Goal: Task Accomplishment & Management: Use online tool/utility

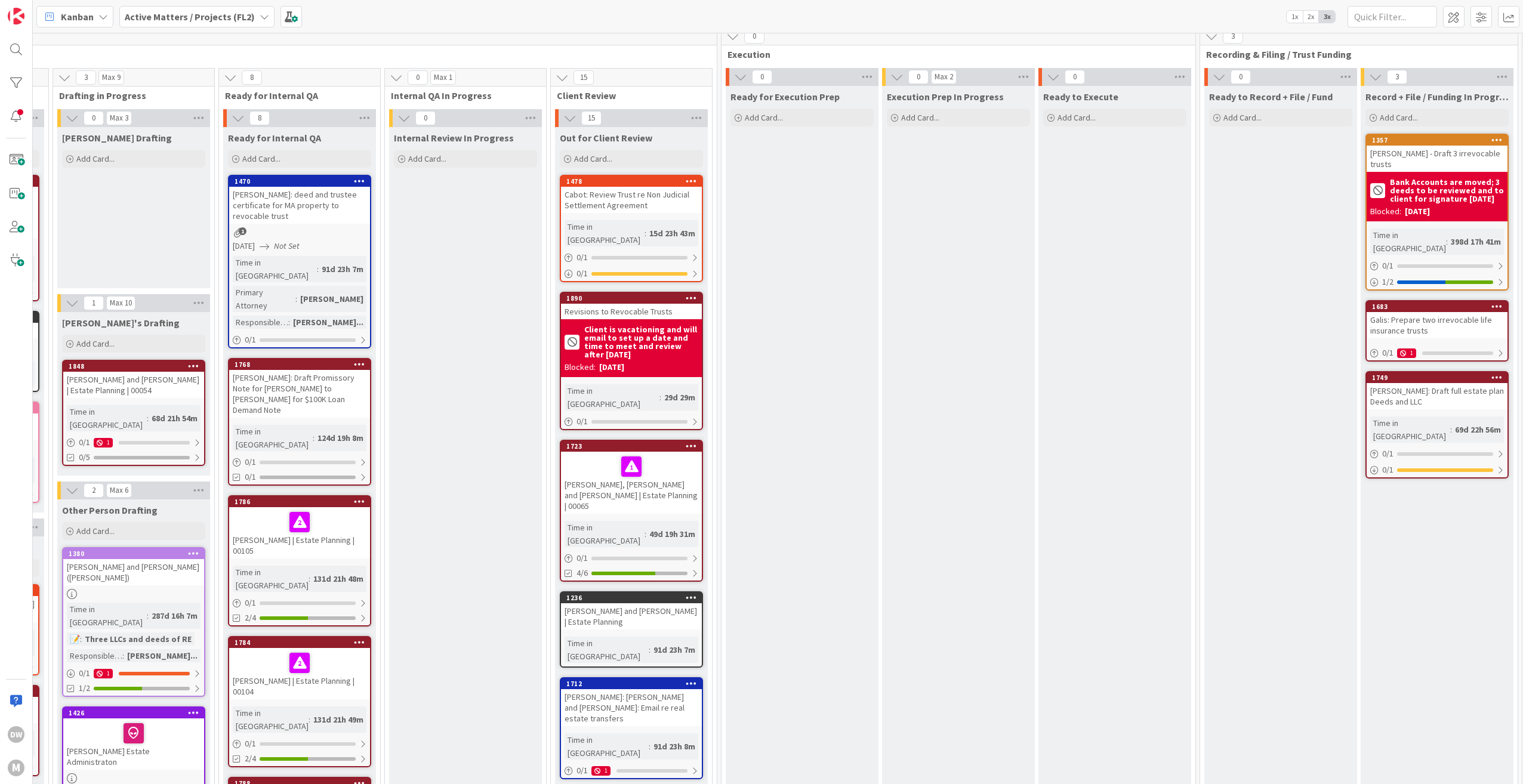
scroll to position [9, 1069]
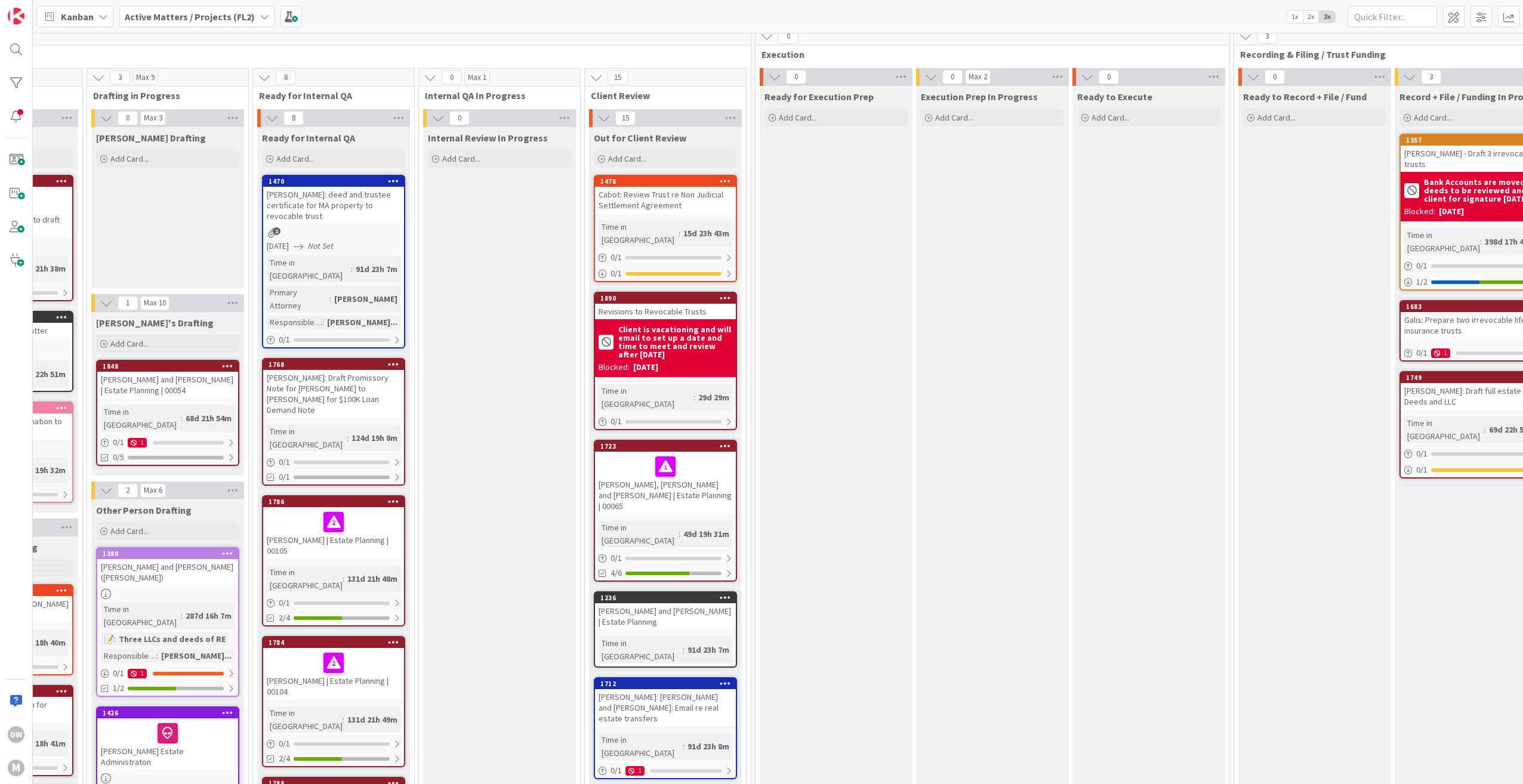
click at [666, 304] on div "Revisions to Revocable Trusts" at bounding box center [665, 311] width 141 height 16
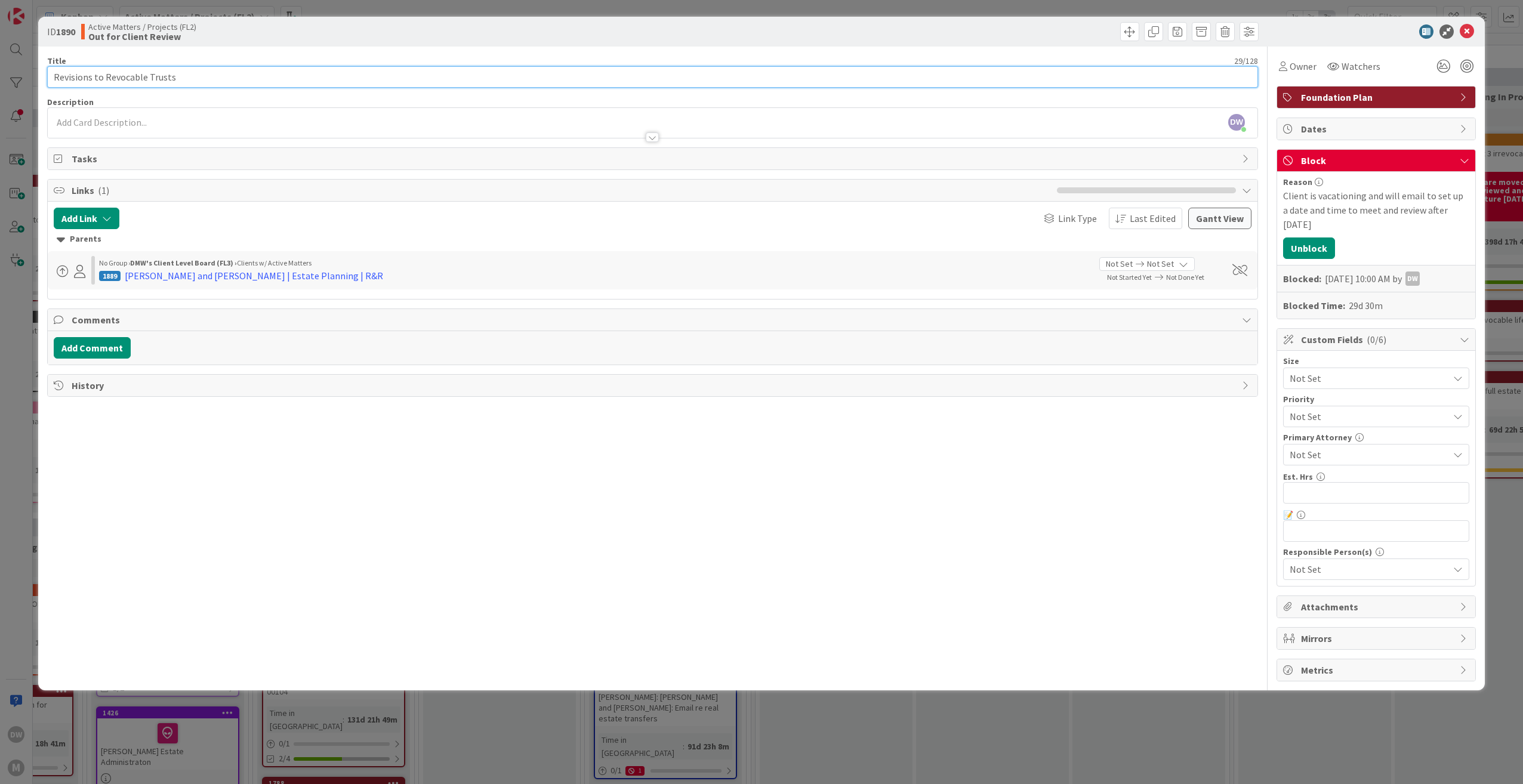
click at [52, 76] on input "Revisions to Revocable Trusts" at bounding box center [653, 77] width 1211 height 22
type input "Rose: Revisions to Revocable Trusts"
click at [1387, 283] on div "[DATE] 10:00 AM by DW" at bounding box center [1372, 278] width 95 height 14
click at [1311, 252] on button "Unblock" at bounding box center [1308, 248] width 52 height 22
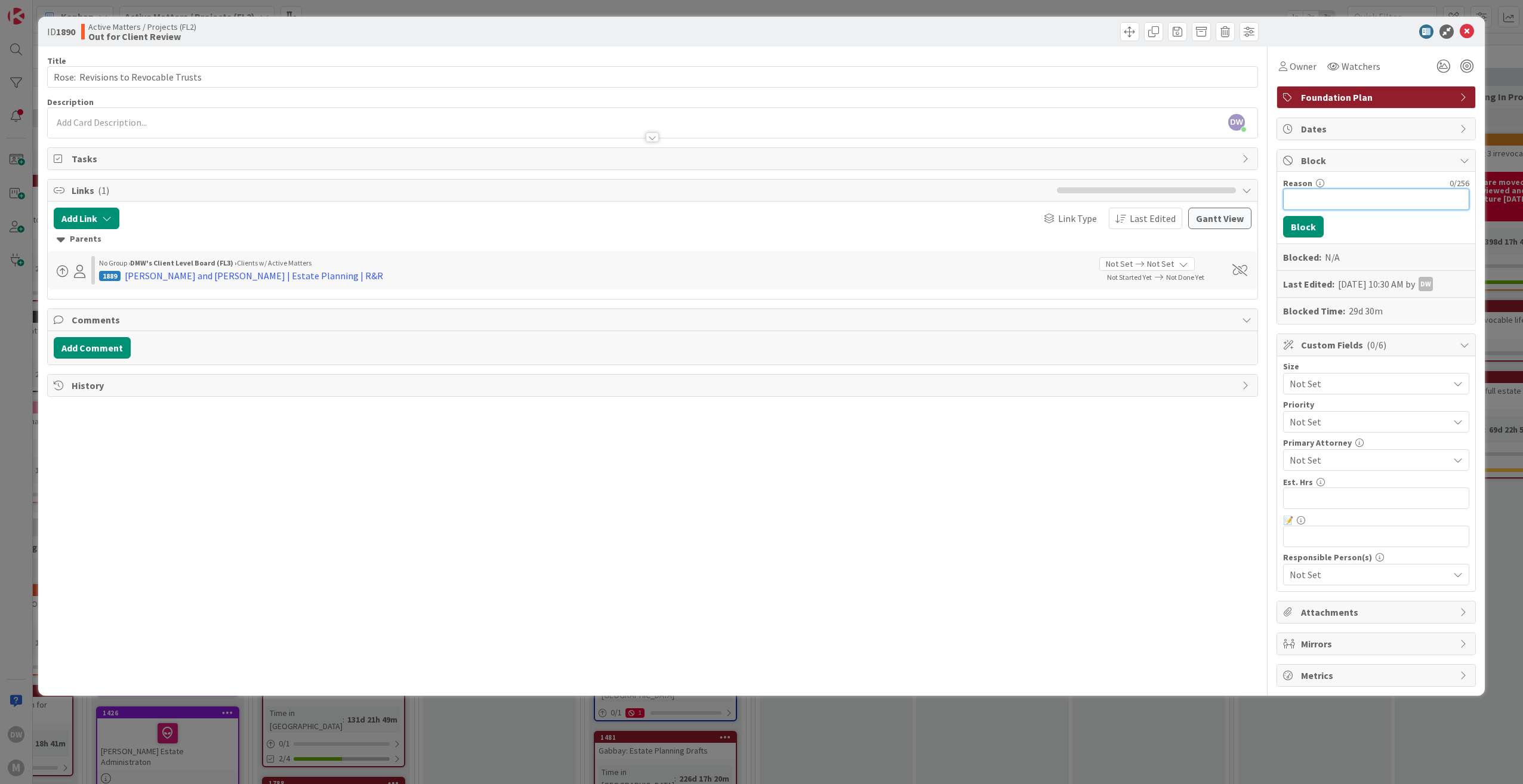
click at [1303, 191] on input "Reason" at bounding box center [1375, 199] width 186 height 22
type input "Client is putting together all files from [PERSON_NAME] and will be in touch to…"
click at [1306, 225] on button "Block" at bounding box center [1303, 226] width 41 height 22
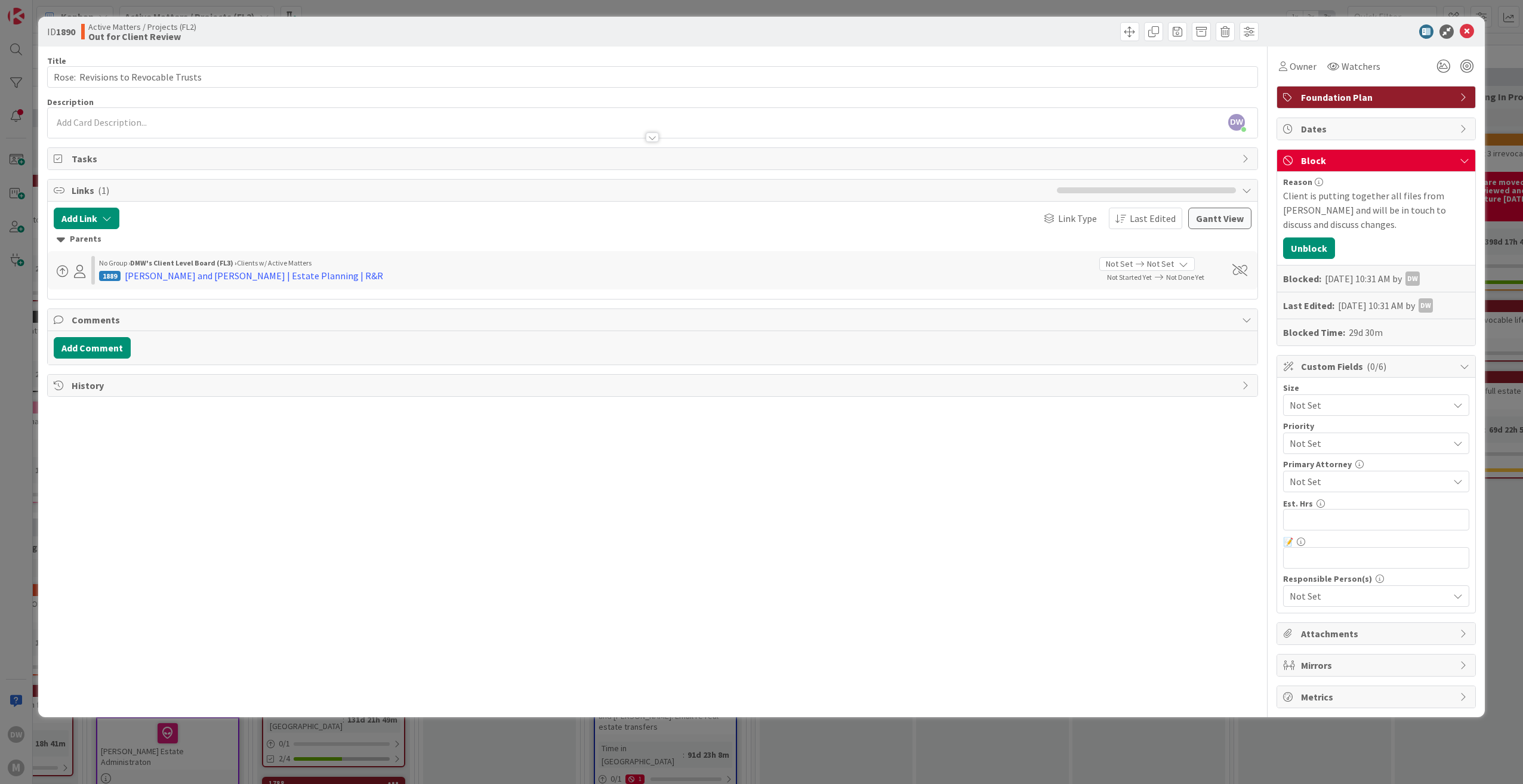
click at [1339, 160] on span "Block" at bounding box center [1377, 160] width 153 height 14
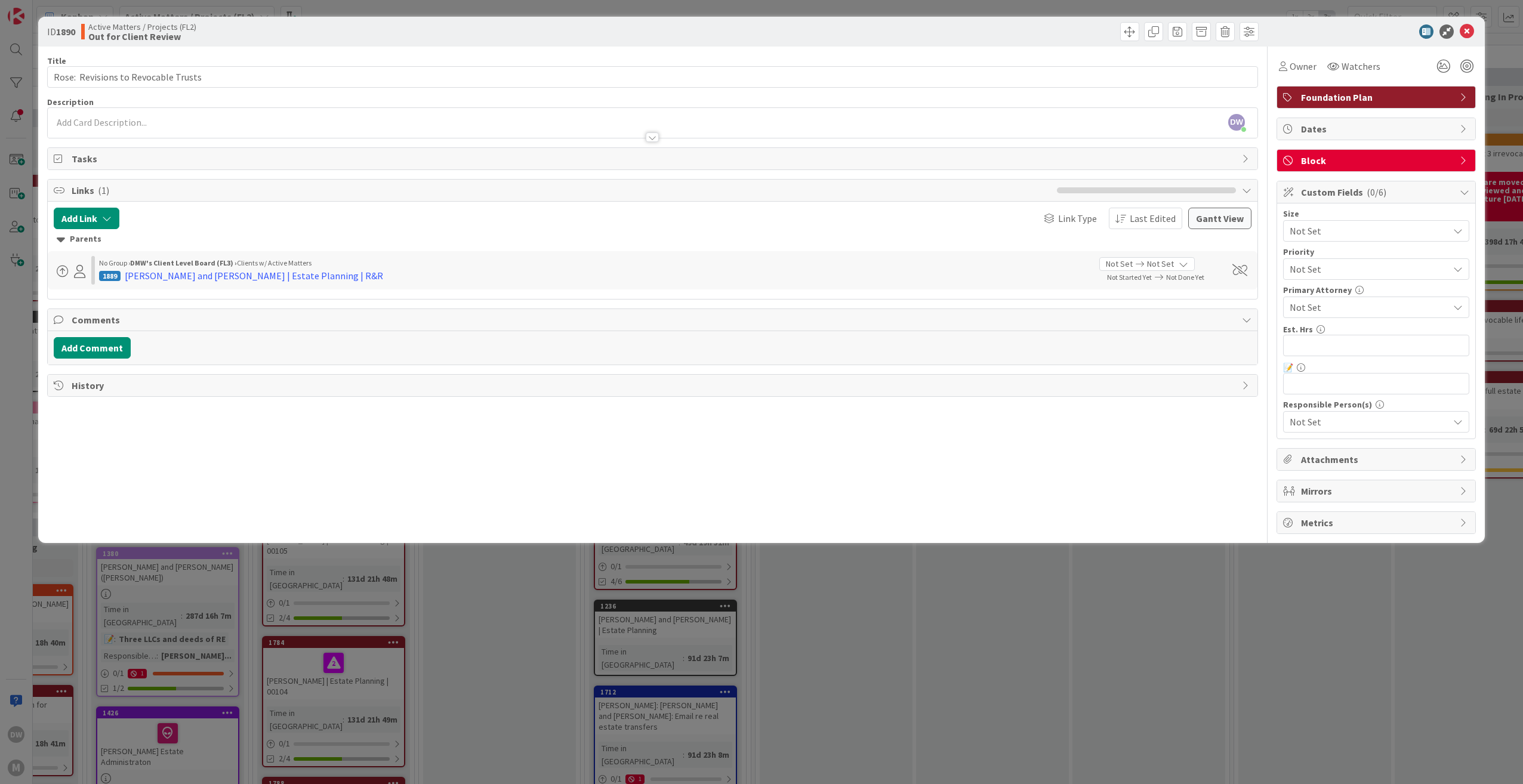
click at [1464, 164] on icon at bounding box center [1464, 160] width 10 height 10
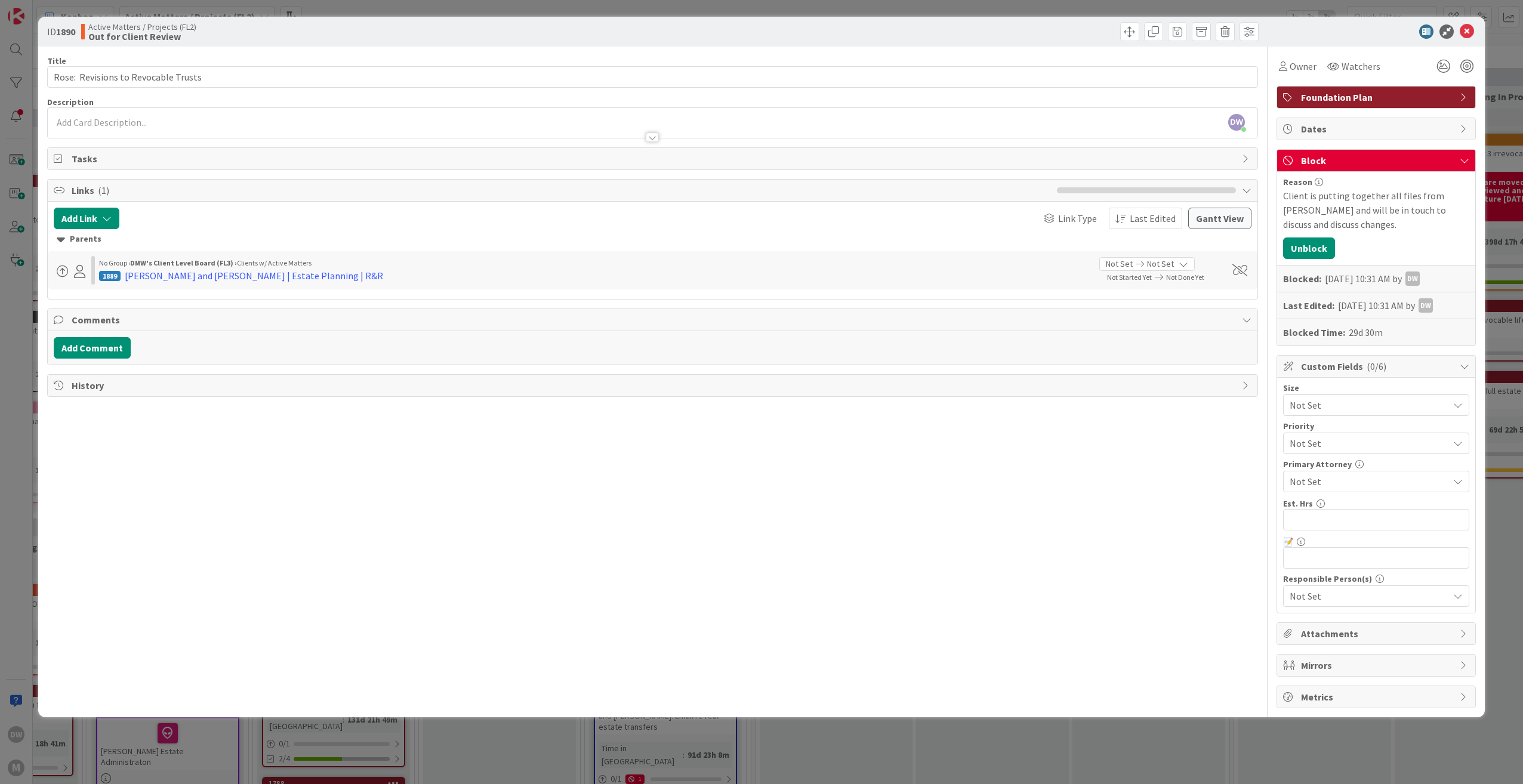
click at [1336, 223] on div "Client is putting together all files from [PERSON_NAME] and will be in touch to…" at bounding box center [1375, 210] width 186 height 43
click at [1327, 198] on div "Client is putting together all files from [PERSON_NAME] and will be in touch to…" at bounding box center [1375, 210] width 186 height 43
click at [1378, 194] on div "Client is putting together all files from [PERSON_NAME] and will be in touch to…" at bounding box center [1375, 210] width 186 height 43
click at [1346, 279] on div "[DATE] 10:31 AM by DW" at bounding box center [1372, 278] width 95 height 14
click at [1469, 29] on icon at bounding box center [1467, 32] width 14 height 14
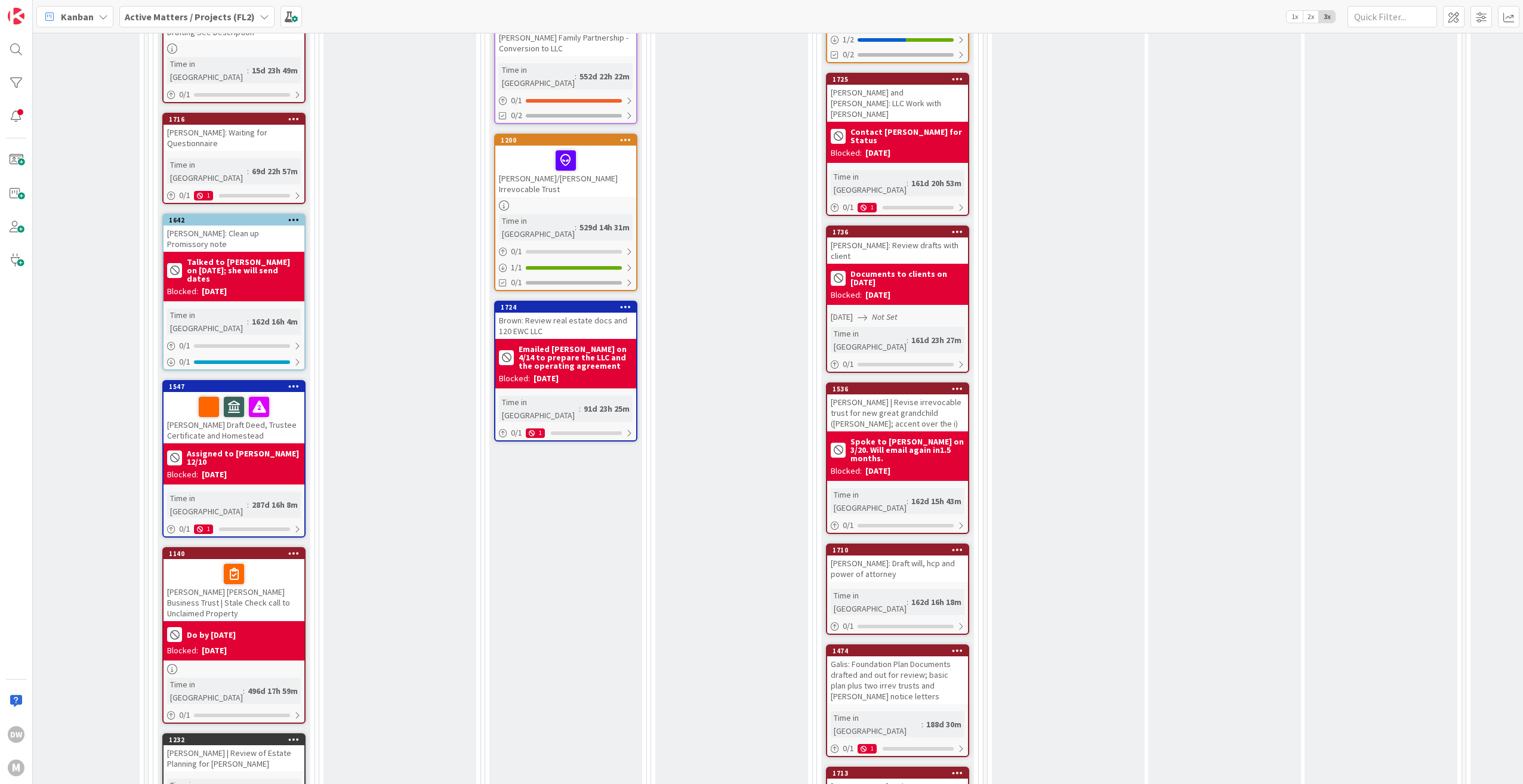
scroll to position [895, 836]
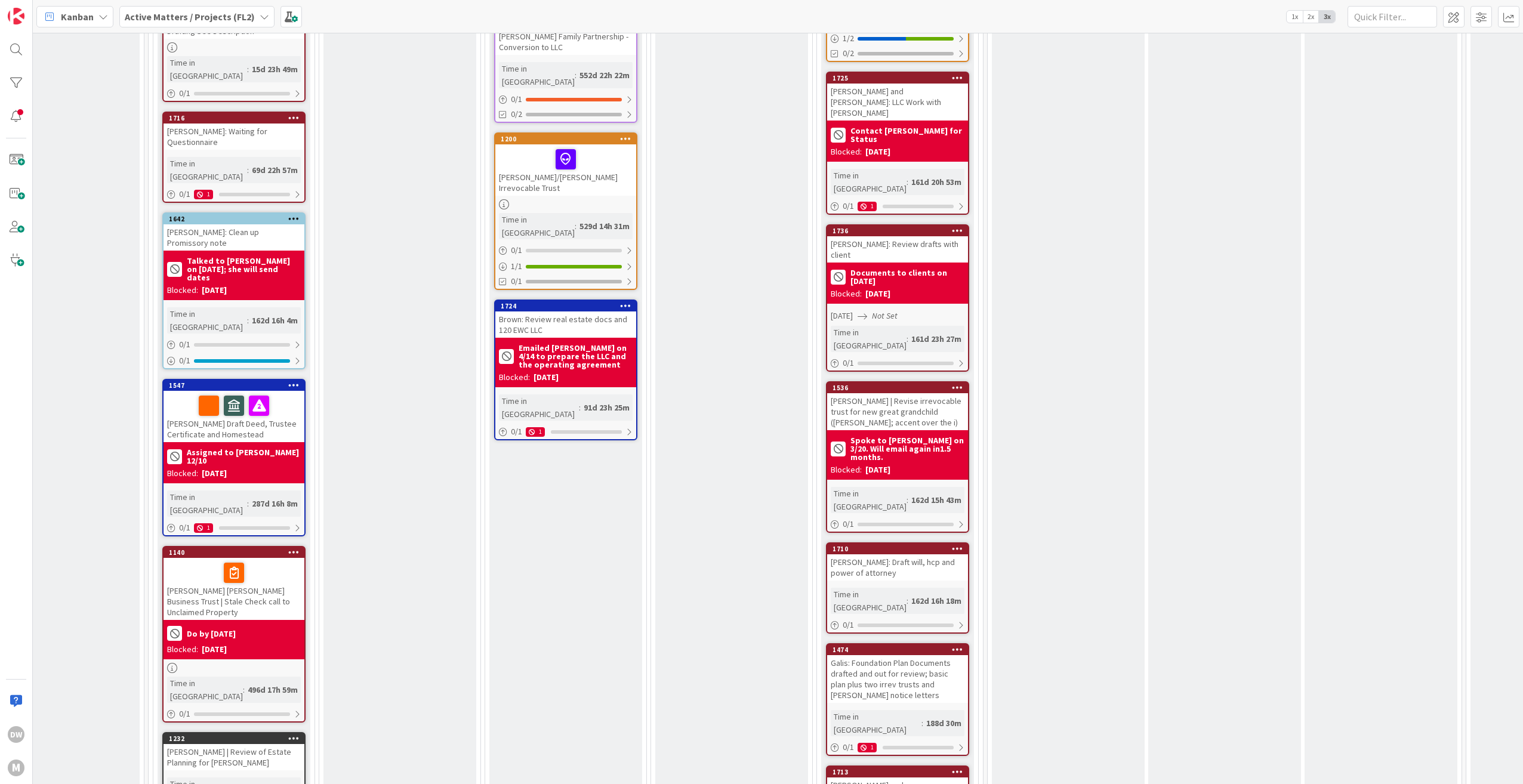
click at [960, 645] on icon at bounding box center [957, 649] width 11 height 8
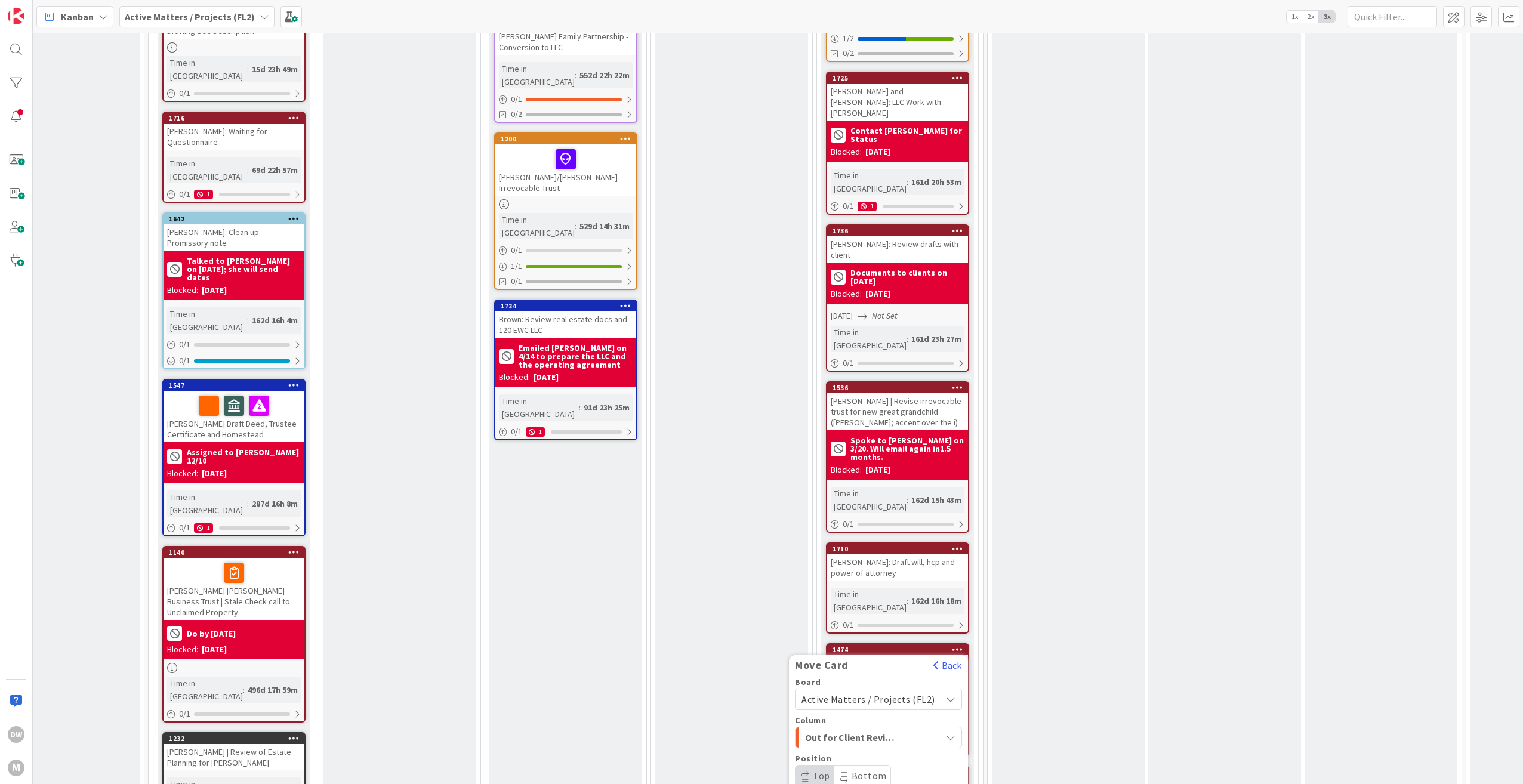
click at [958, 727] on button "Out for Client Review" at bounding box center [879, 737] width 167 height 22
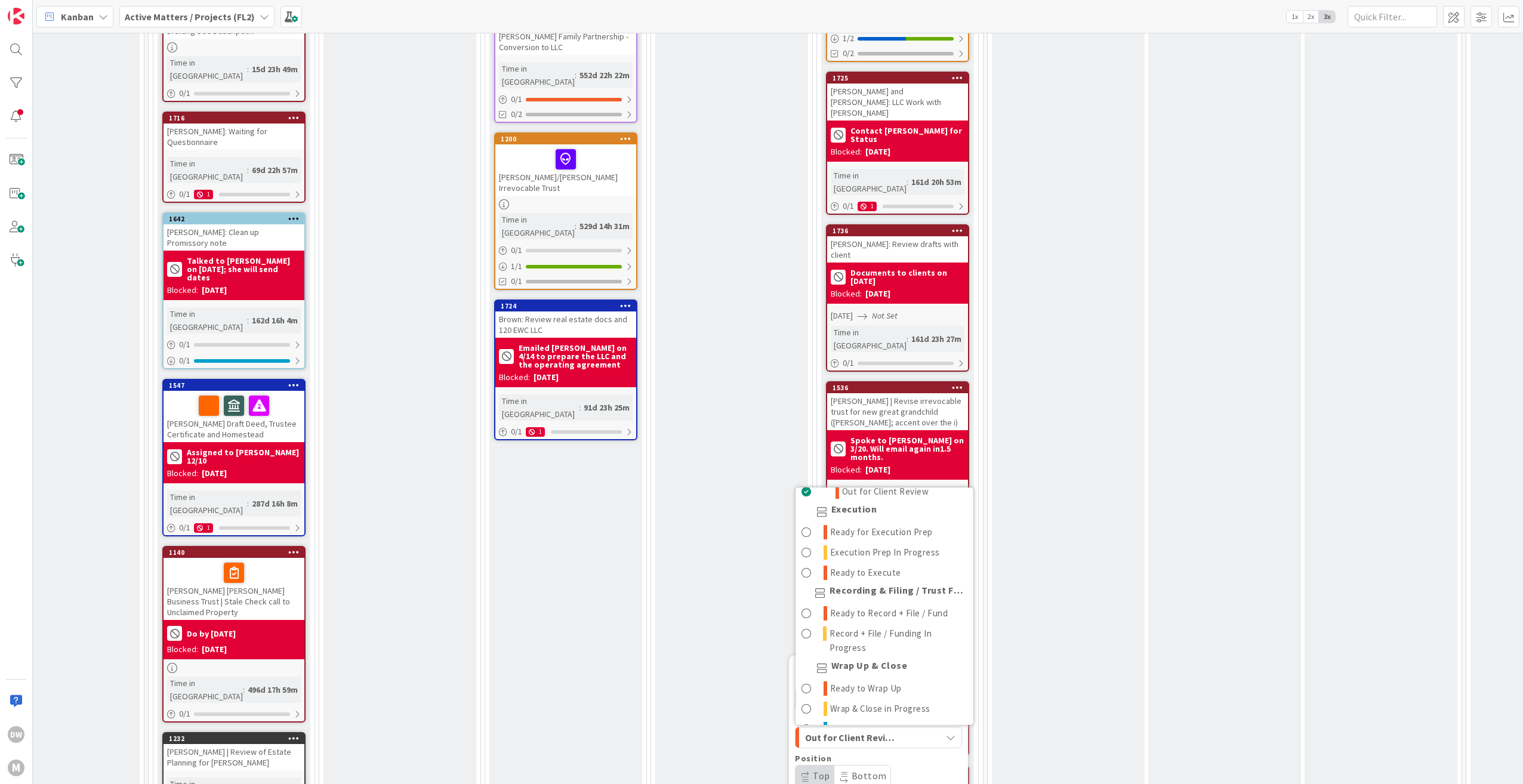
scroll to position [418, 0]
click at [893, 680] on span "Ready to Wrap Up" at bounding box center [866, 687] width 72 height 14
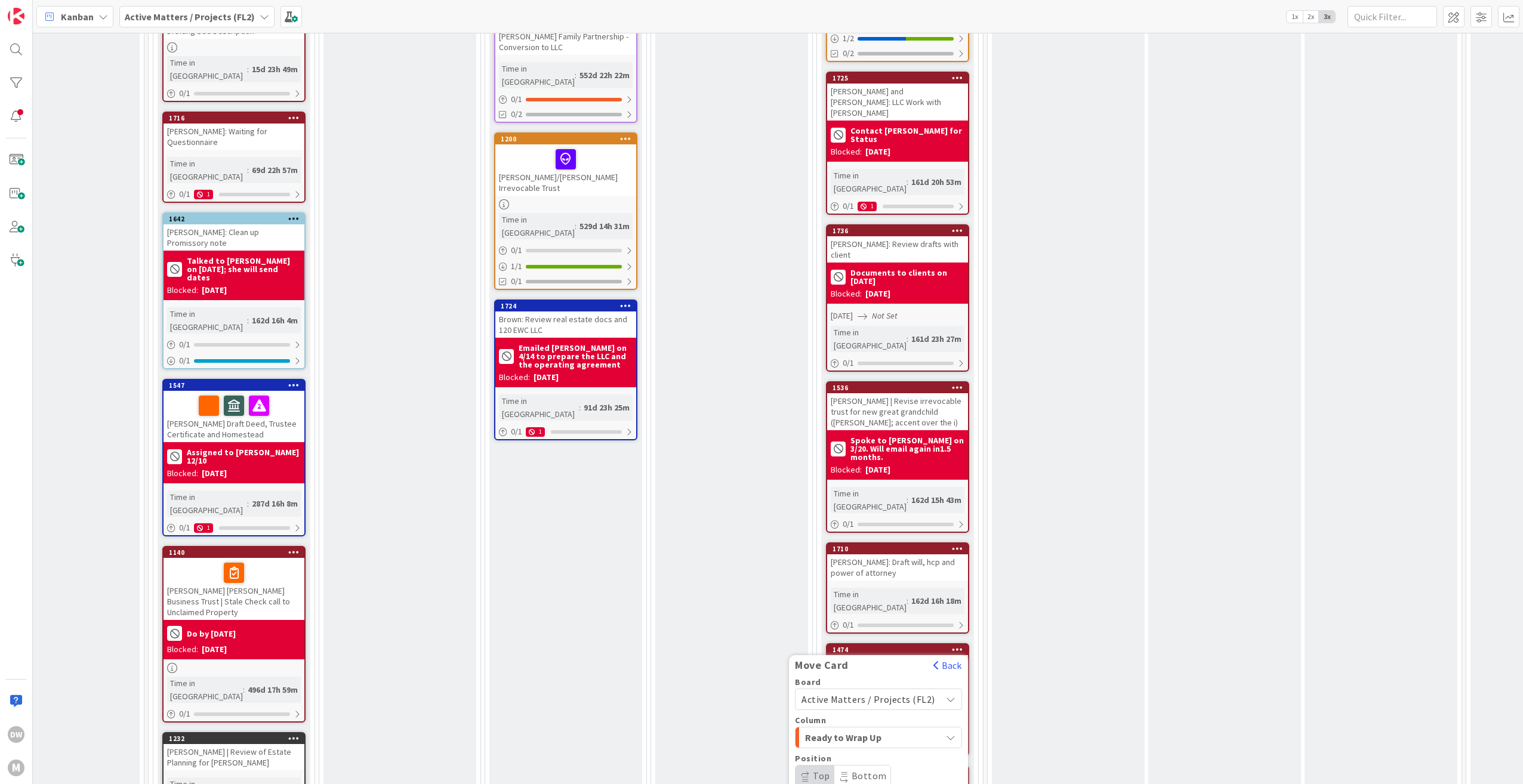
click at [961, 544] on icon at bounding box center [957, 548] width 11 height 8
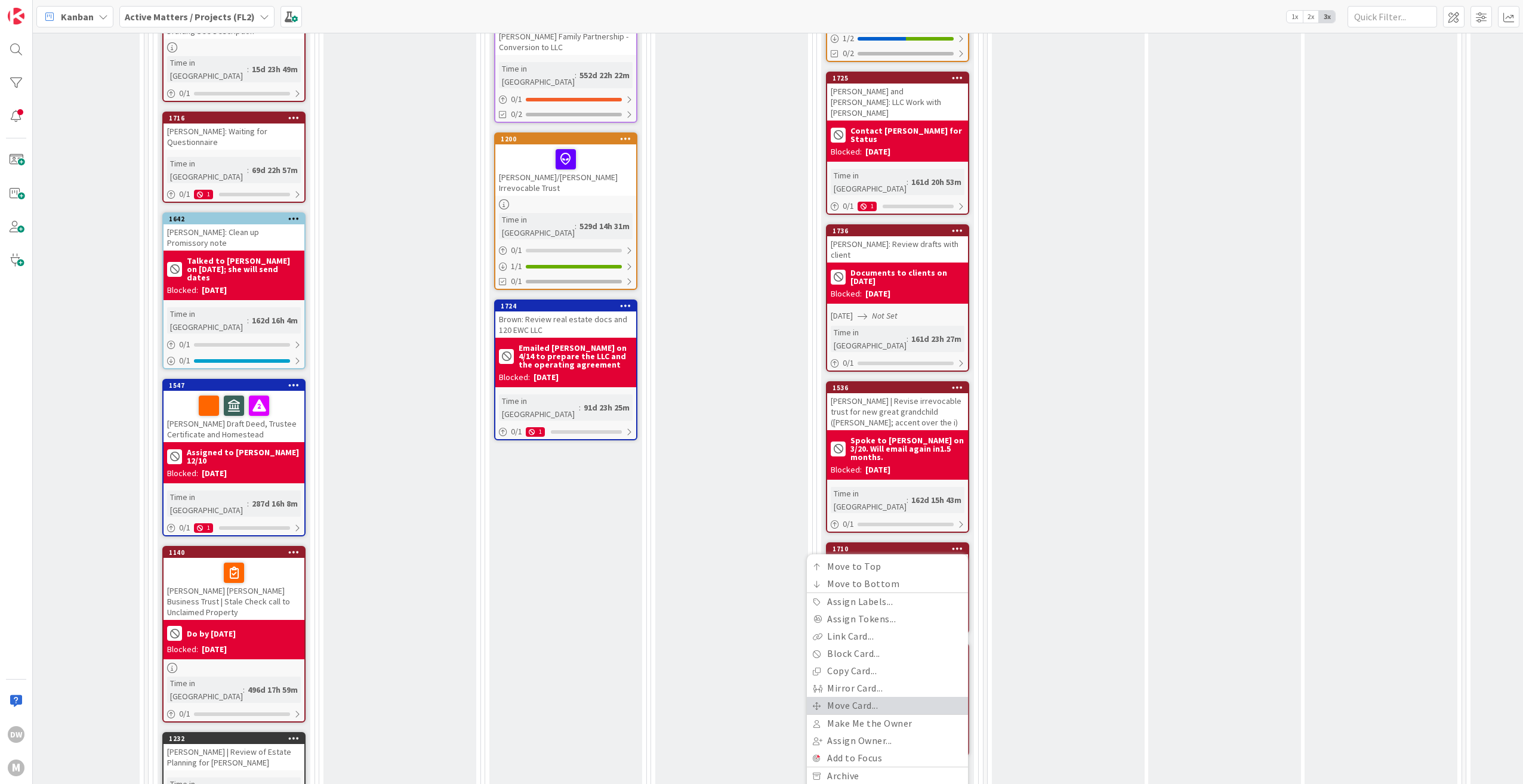
click at [868, 697] on link "Move Card..." at bounding box center [888, 705] width 161 height 17
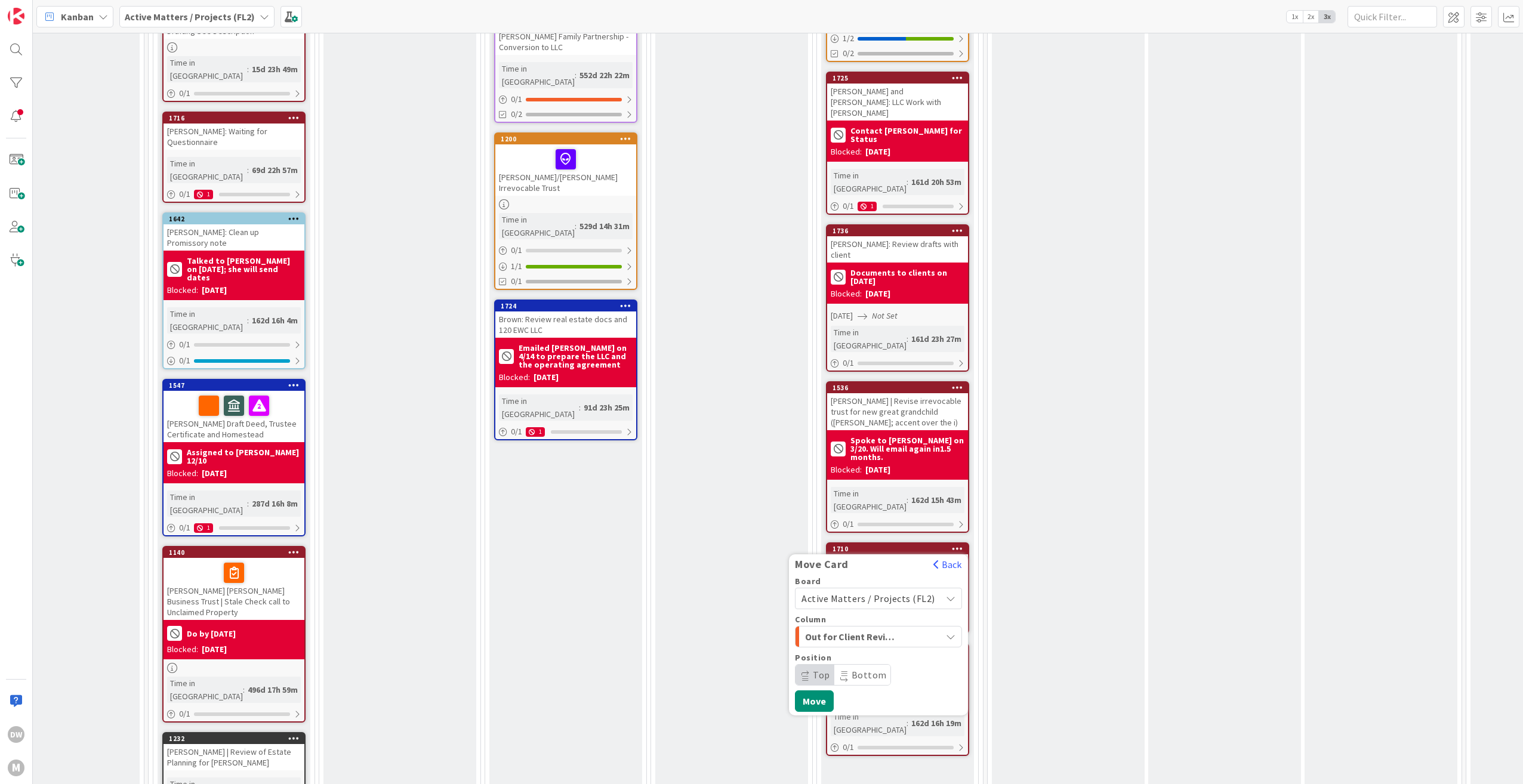
click at [950, 632] on icon "button" at bounding box center [950, 637] width 10 height 10
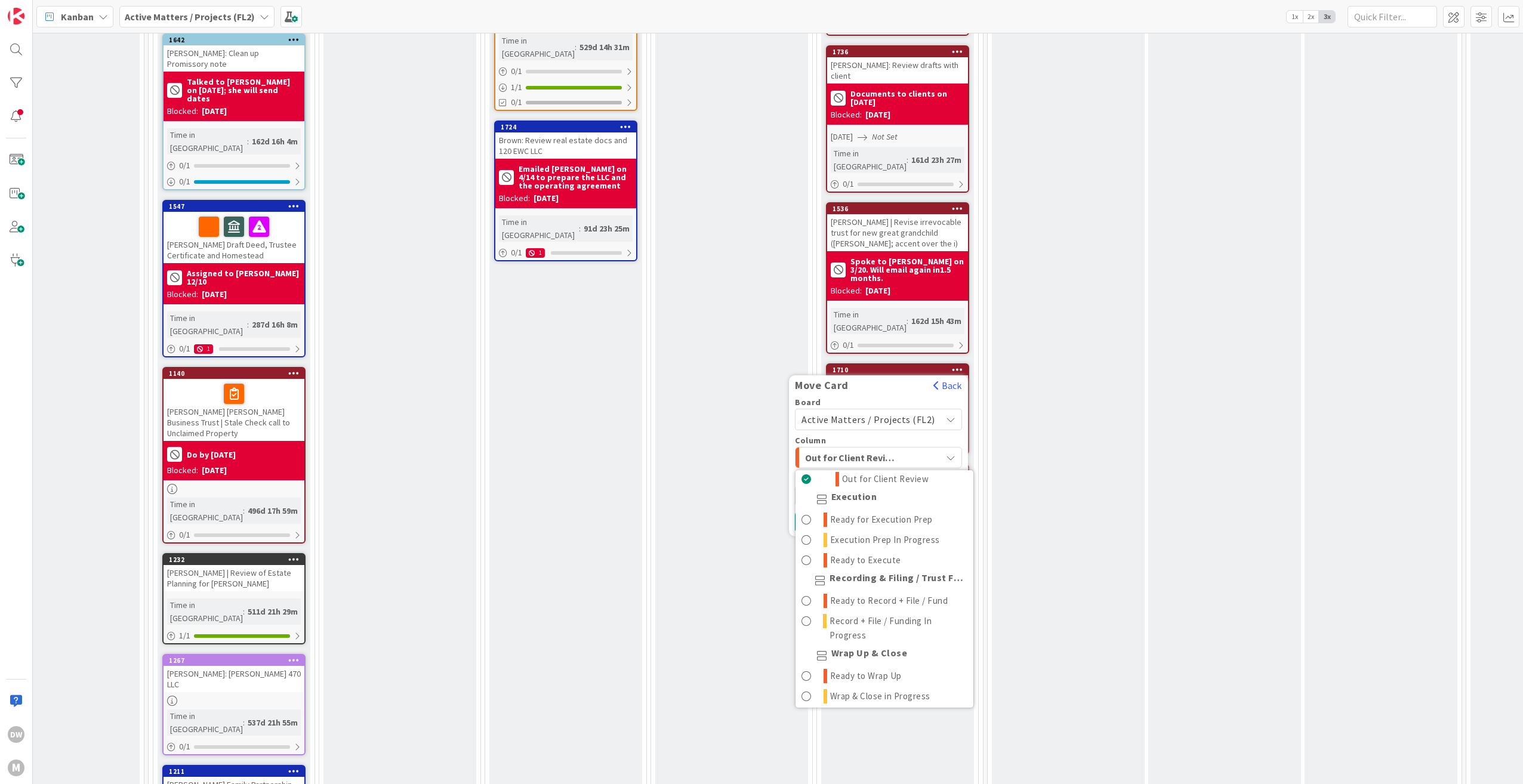
scroll to position [420, 0]
click at [904, 658] on link "Ready to Wrap Up" at bounding box center [885, 667] width 178 height 20
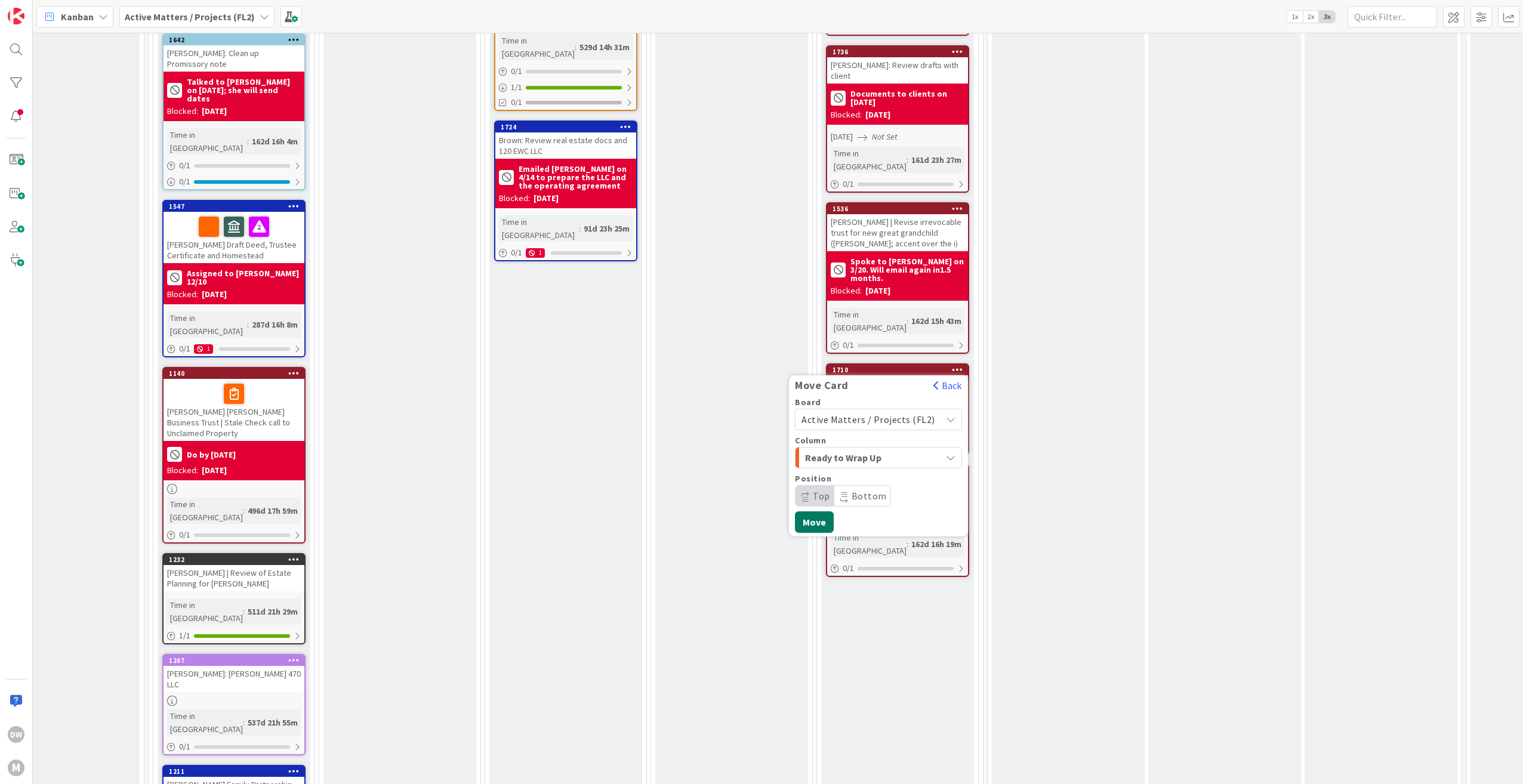
click at [816, 511] on button "Move" at bounding box center [815, 521] width 39 height 22
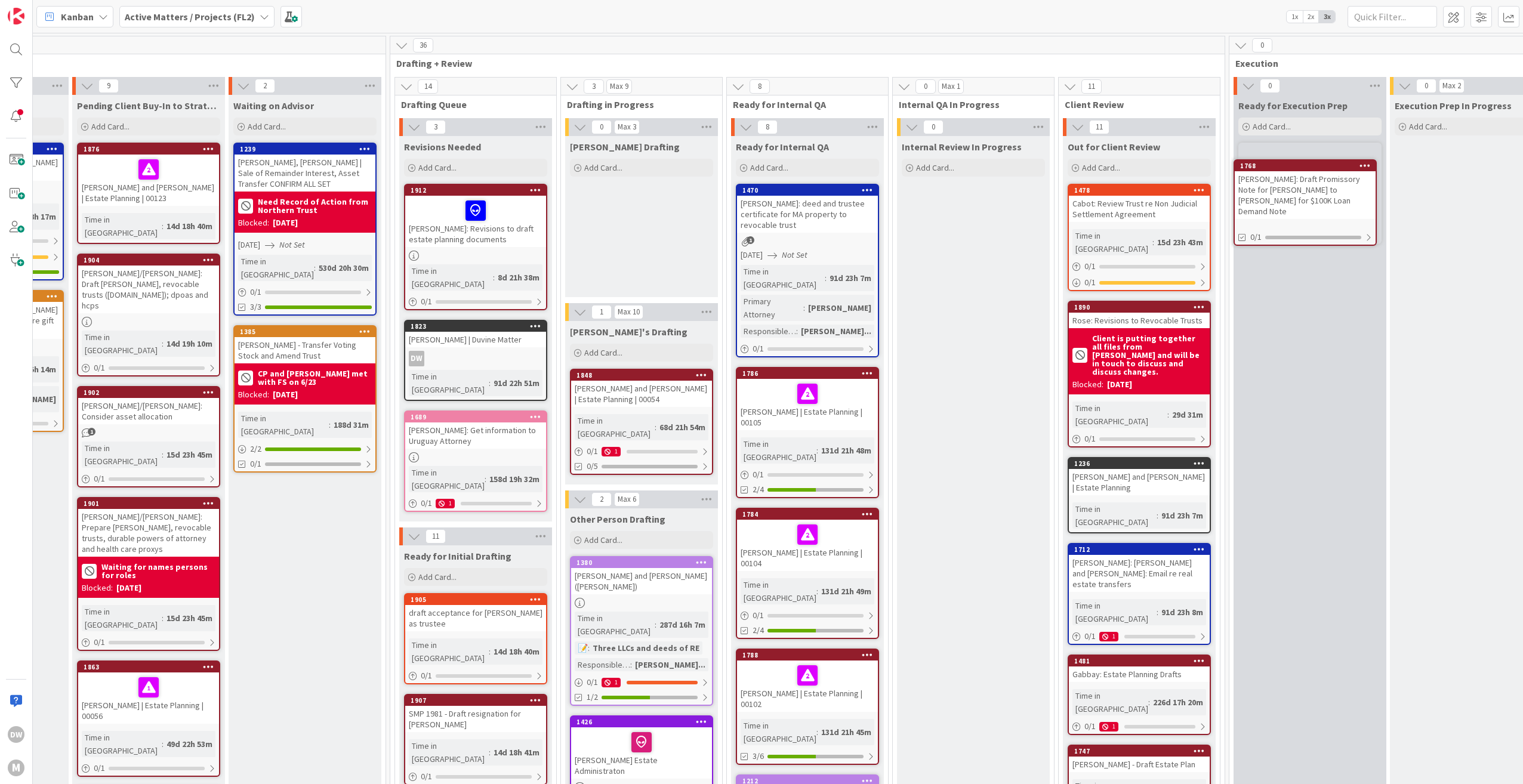
scroll to position [0, 597]
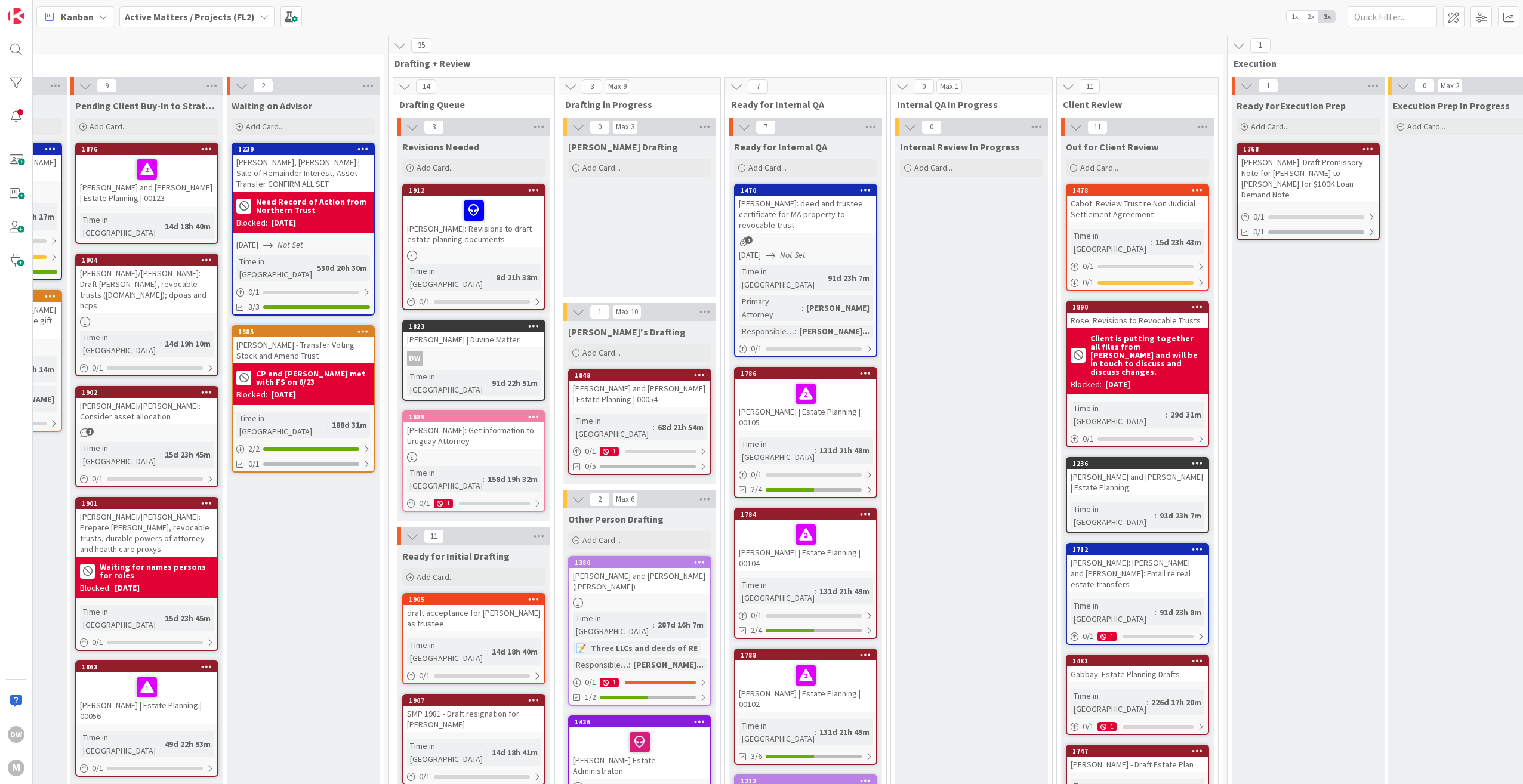
click at [1317, 190] on div "[PERSON_NAME]: Draft Promissory Note for [PERSON_NAME] to [PERSON_NAME] for $10…" at bounding box center [1308, 178] width 141 height 47
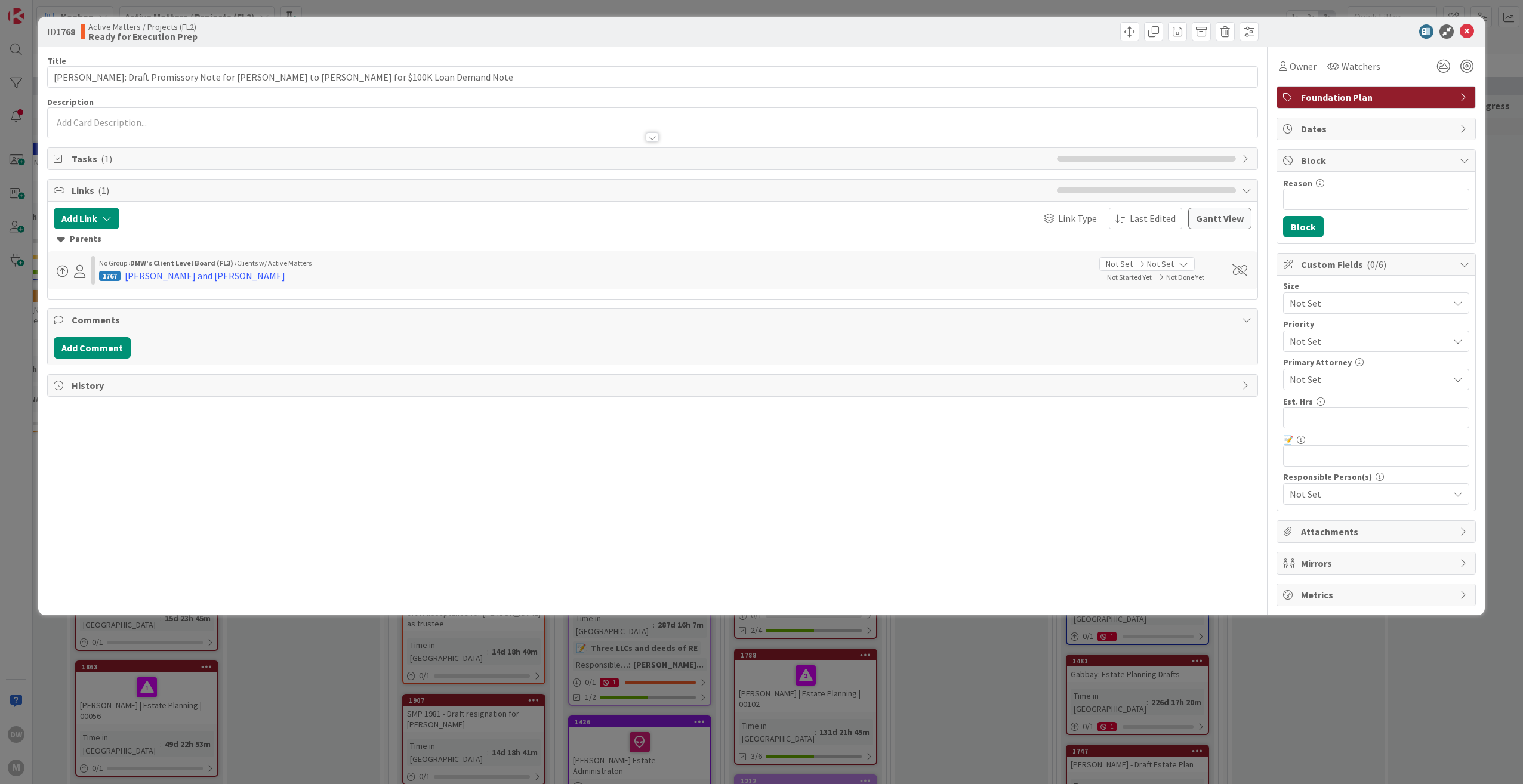
click at [1384, 162] on span "Block" at bounding box center [1377, 160] width 153 height 14
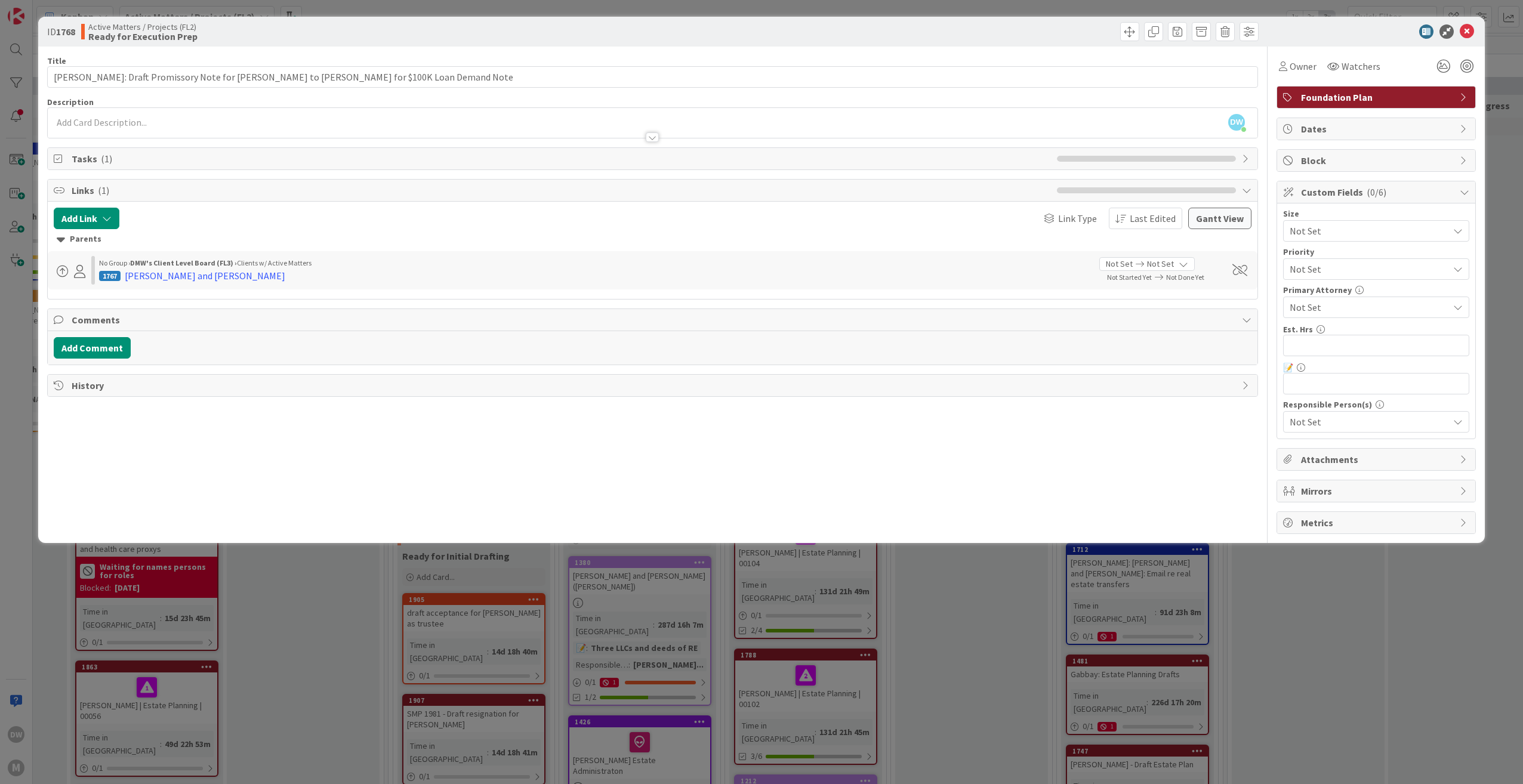
click at [1320, 165] on span "Block" at bounding box center [1377, 160] width 153 height 14
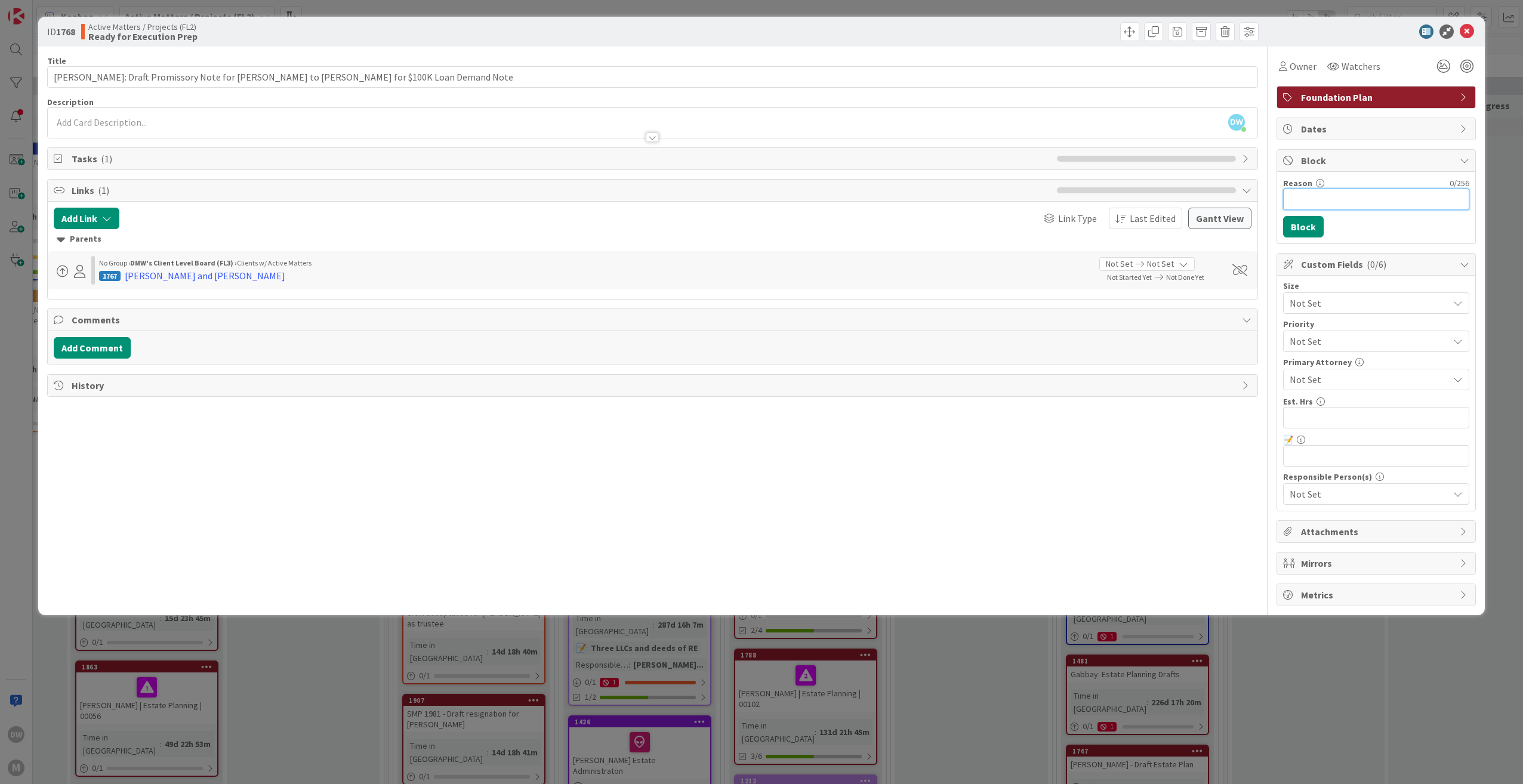
click at [1314, 199] on input "Reason" at bounding box center [1375, 199] width 186 height 22
type input "Out for signature to [PERSON_NAME] and [PERSON_NAME]"
click at [1305, 223] on button "Block" at bounding box center [1303, 226] width 41 height 22
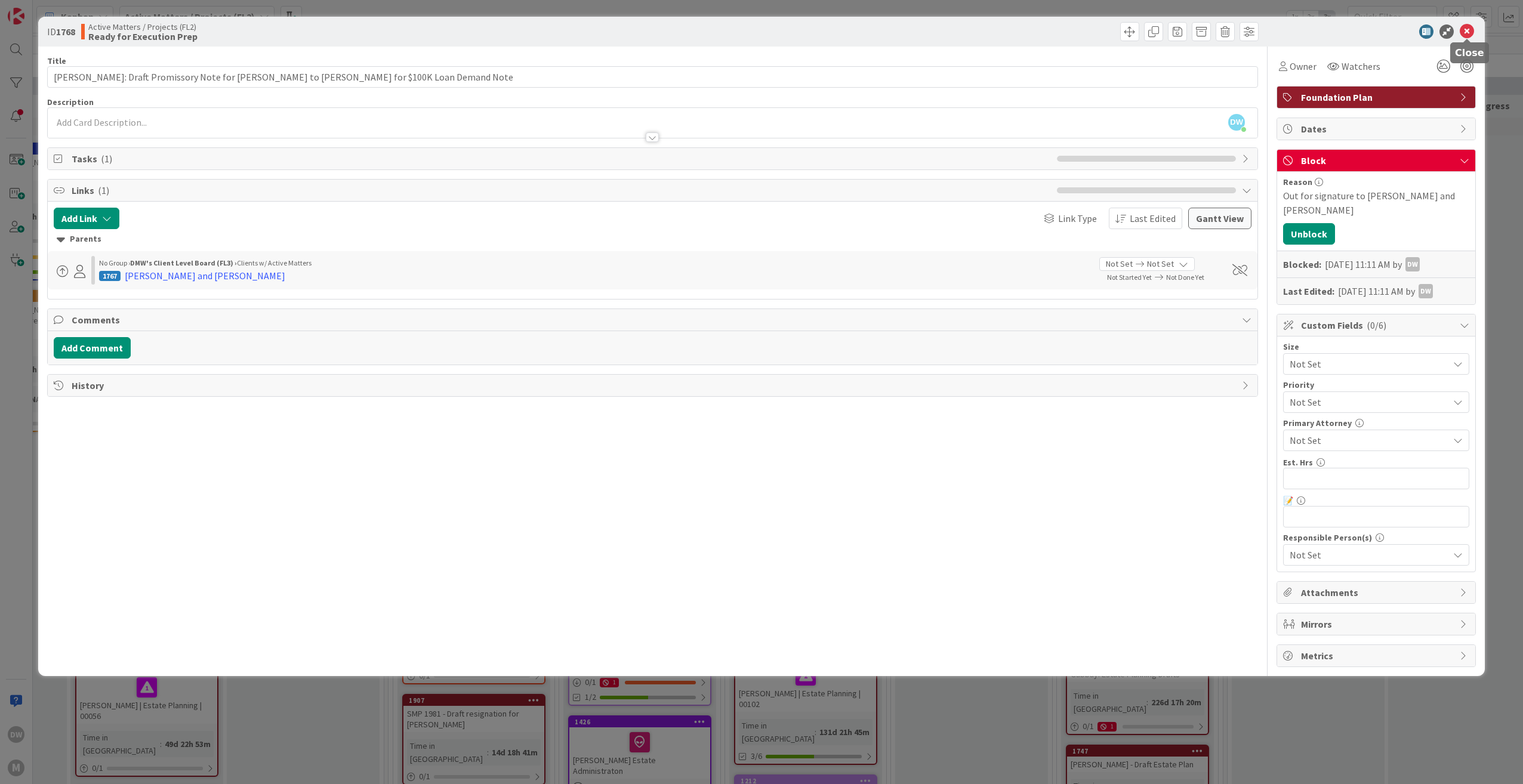
click at [1467, 27] on icon at bounding box center [1467, 32] width 14 height 14
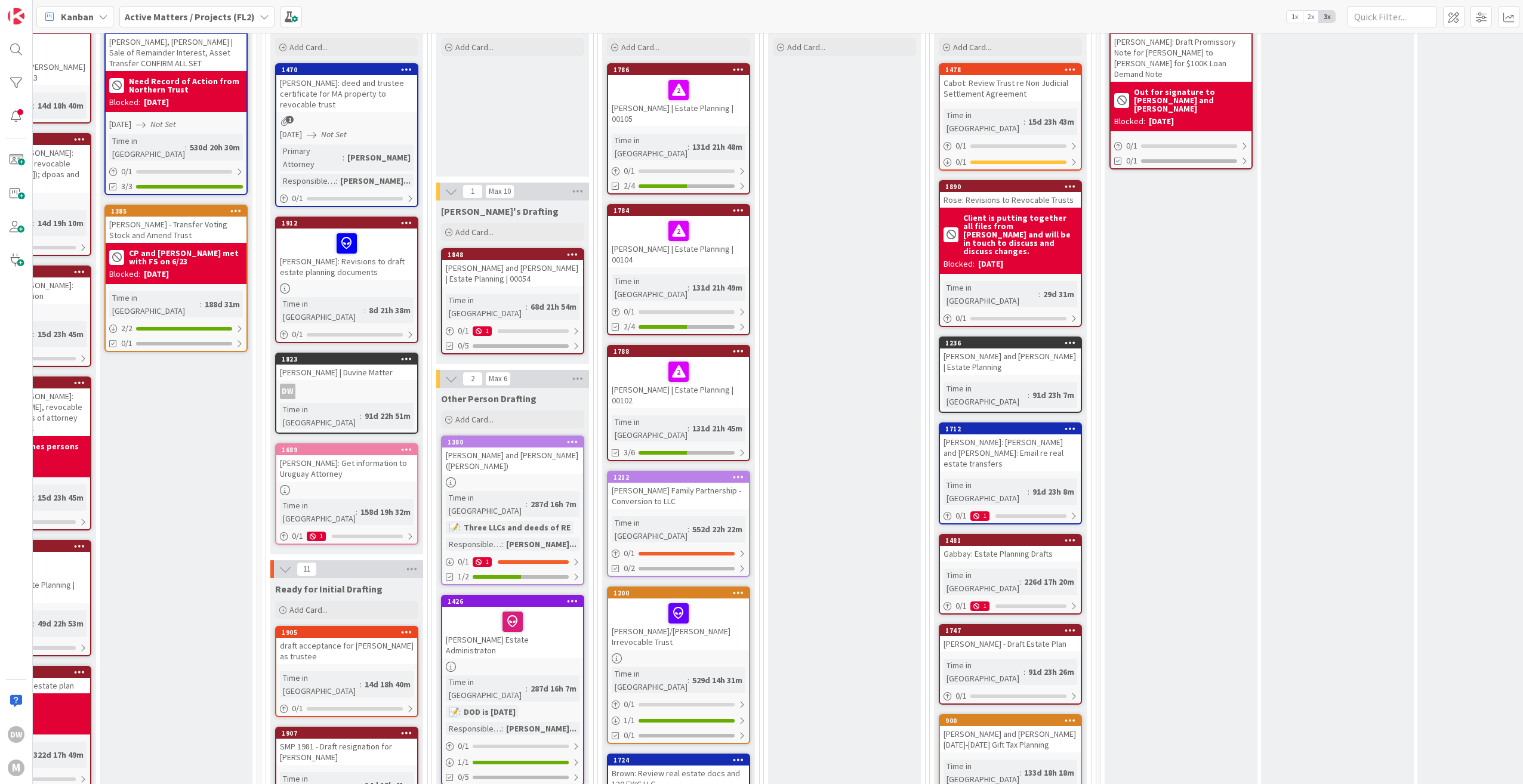
scroll to position [179, 724]
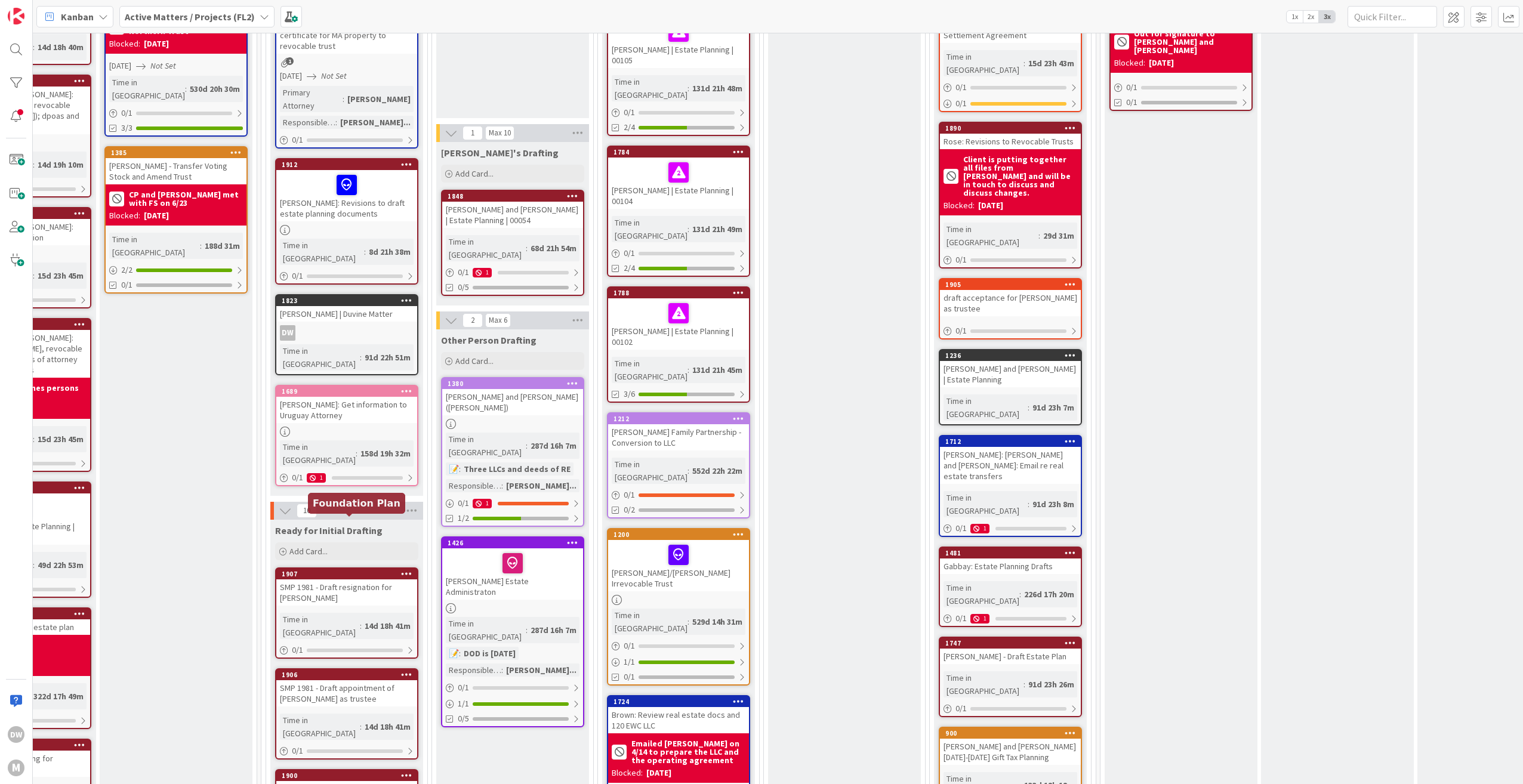
click at [333, 570] on div "1907" at bounding box center [349, 573] width 136 height 8
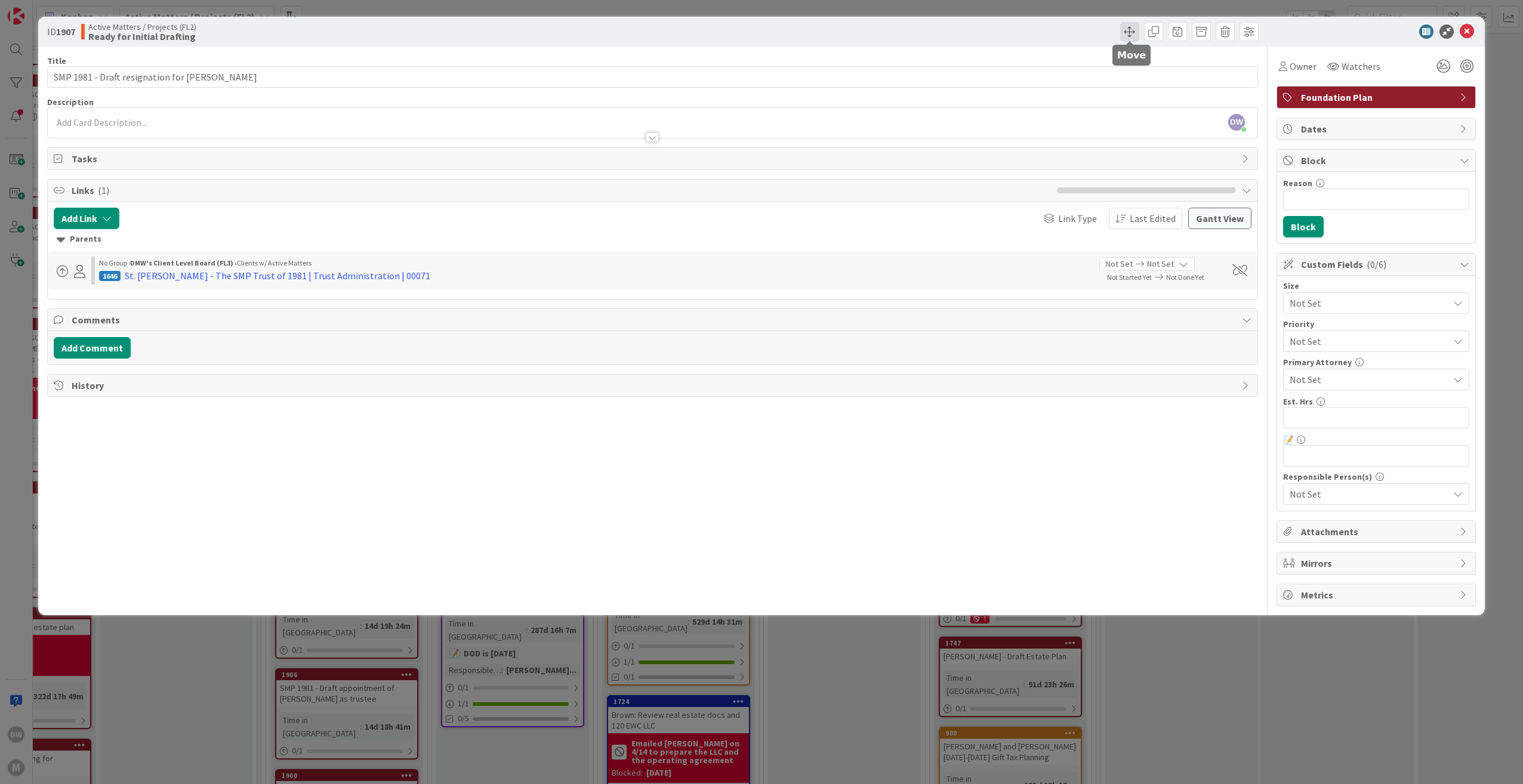
click at [1136, 30] on span at bounding box center [1129, 31] width 19 height 19
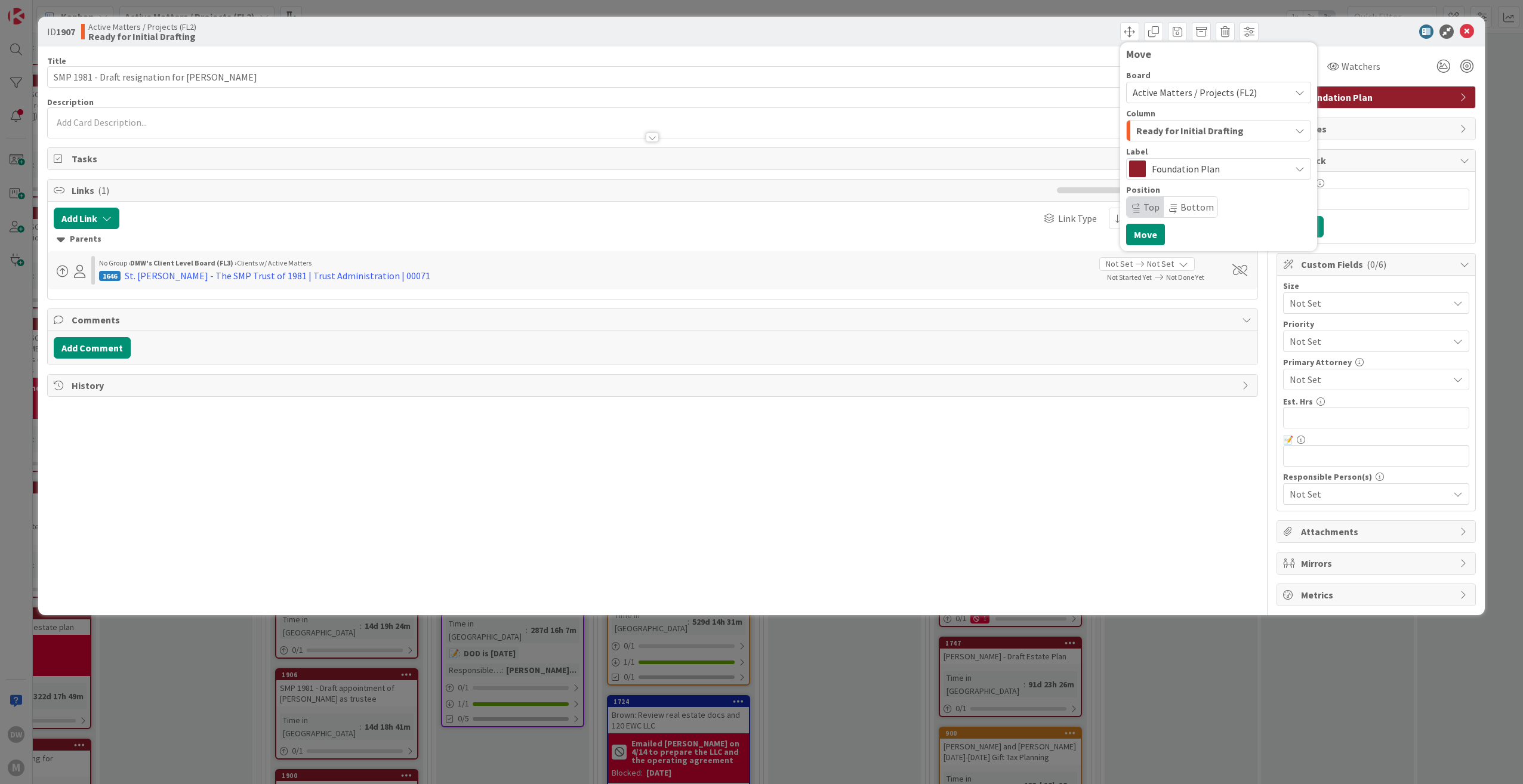
click at [1302, 129] on icon "button" at bounding box center [1299, 130] width 10 height 10
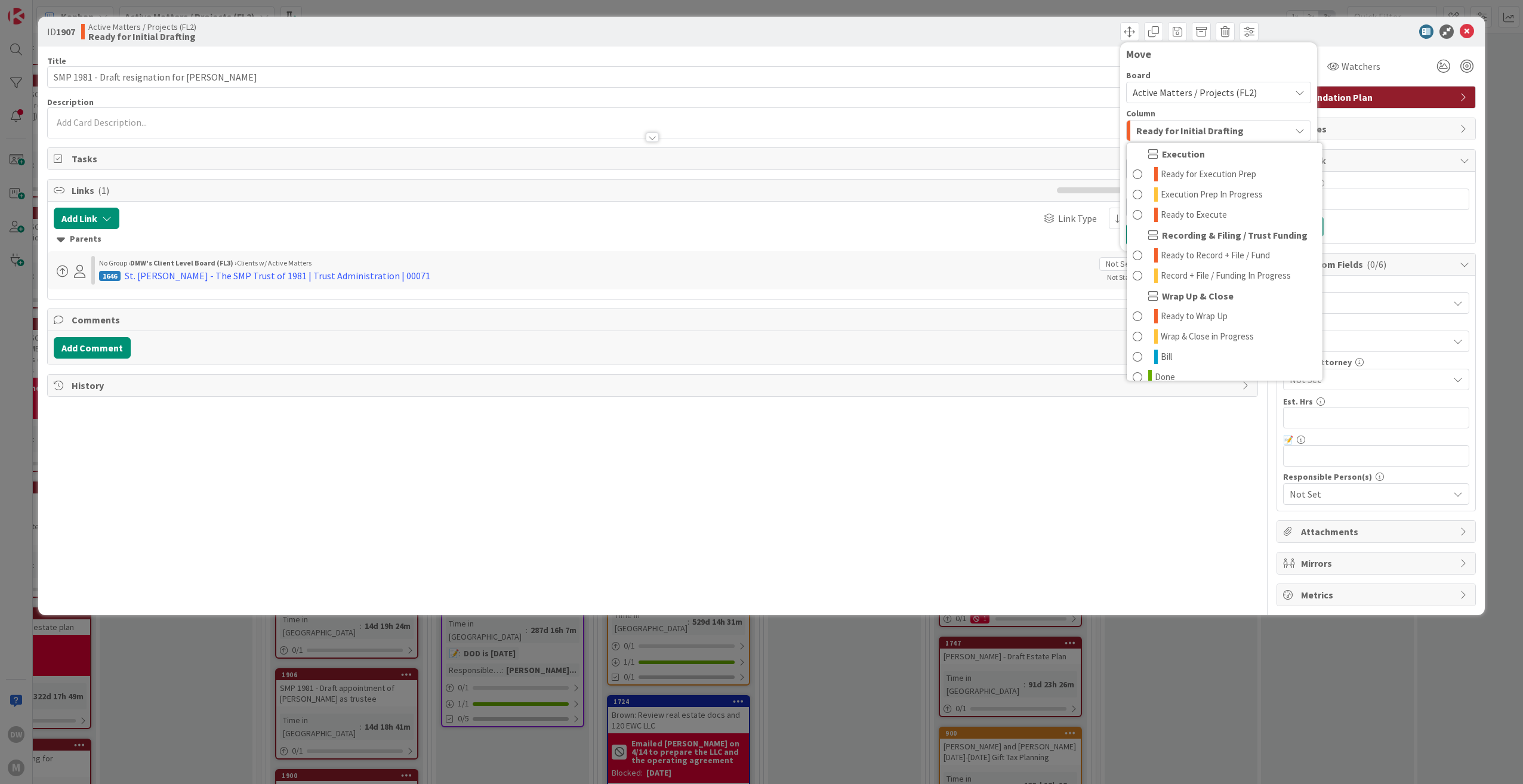
scroll to position [432, 0]
click at [1231, 235] on span "Recording & Filing / Trust Funding" at bounding box center [1234, 232] width 145 height 14
click at [1232, 255] on span "Ready to Record + File / Fund" at bounding box center [1215, 253] width 109 height 14
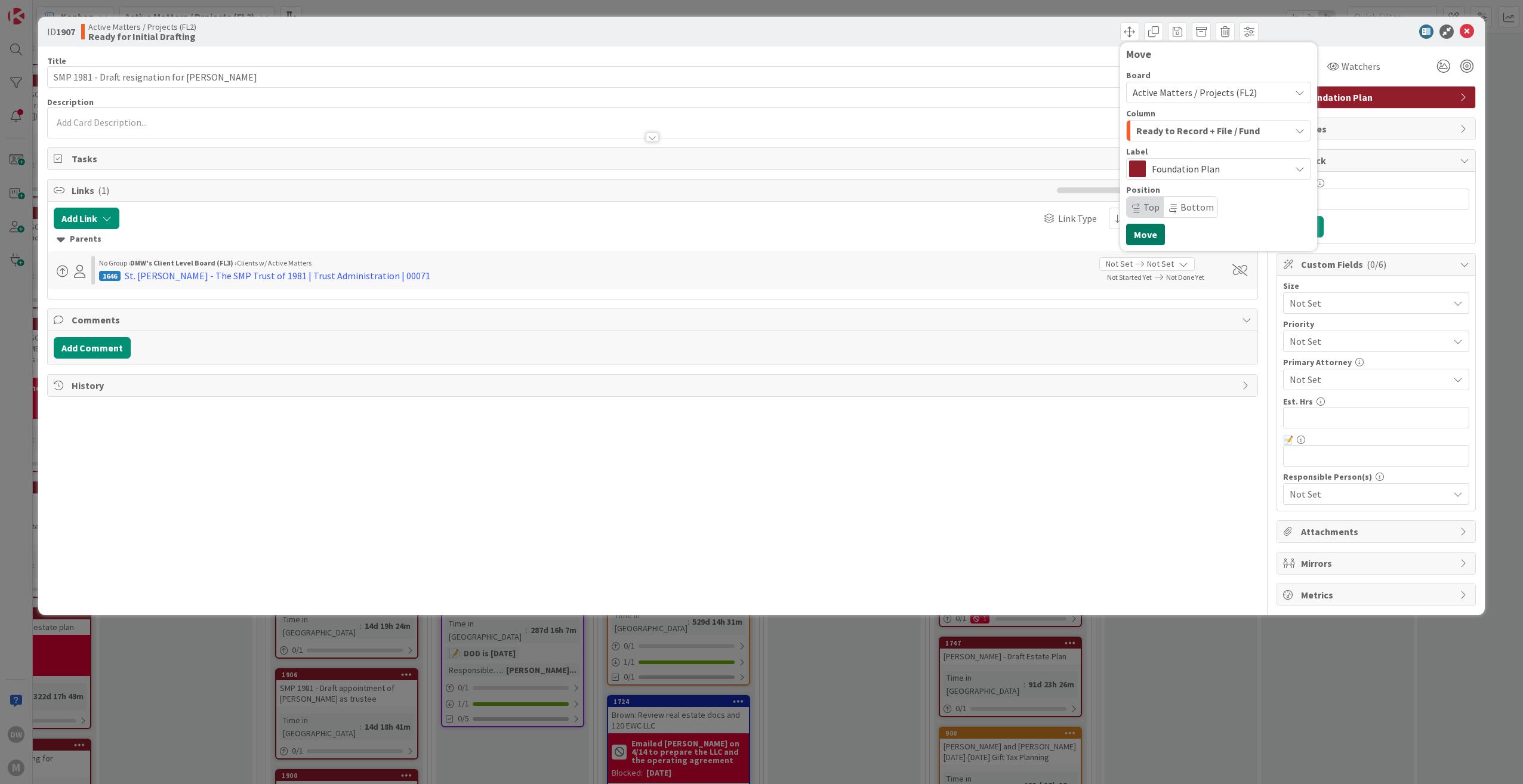
click at [1144, 235] on button "Move" at bounding box center [1146, 234] width 39 height 22
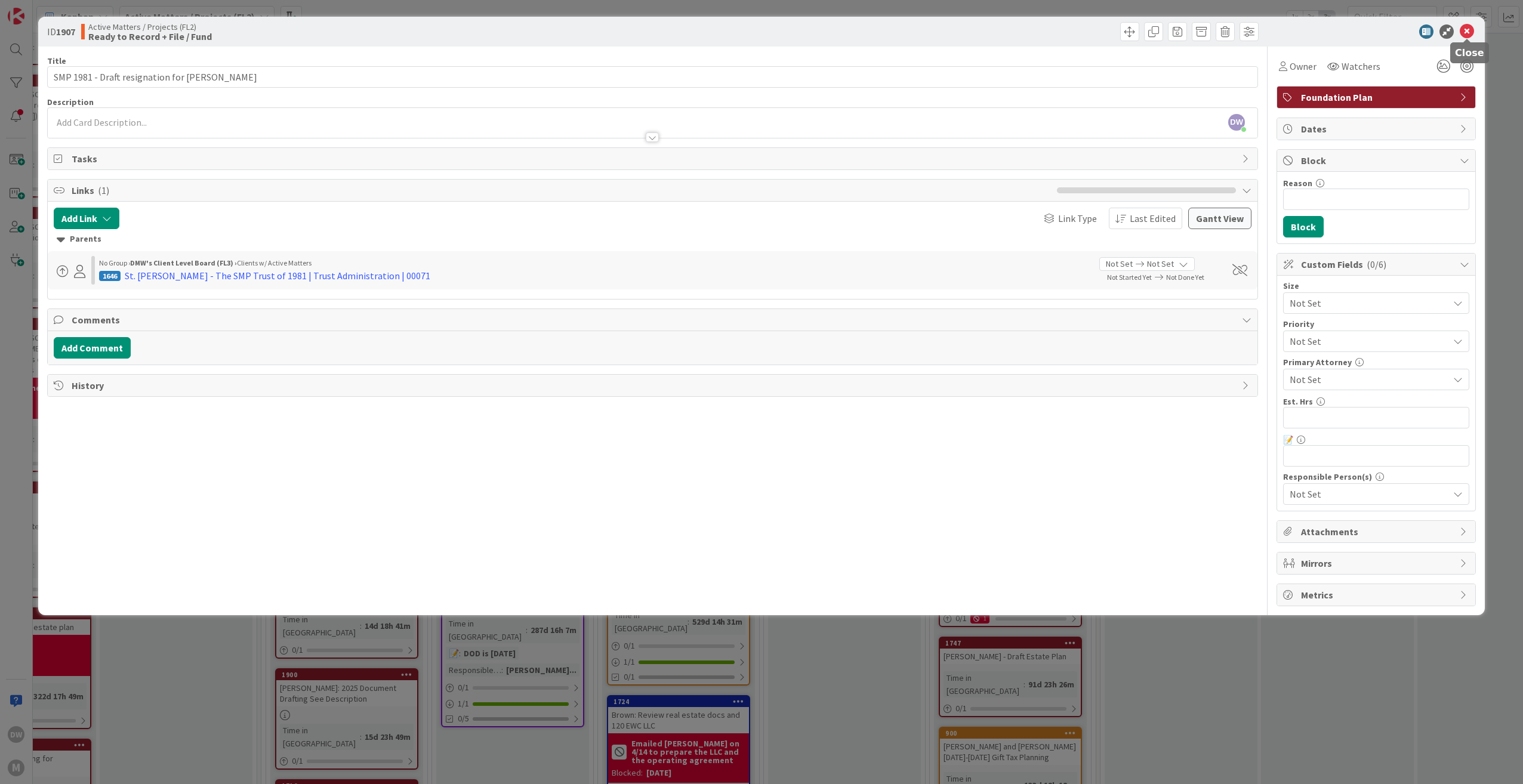
click at [1465, 30] on icon at bounding box center [1467, 32] width 14 height 14
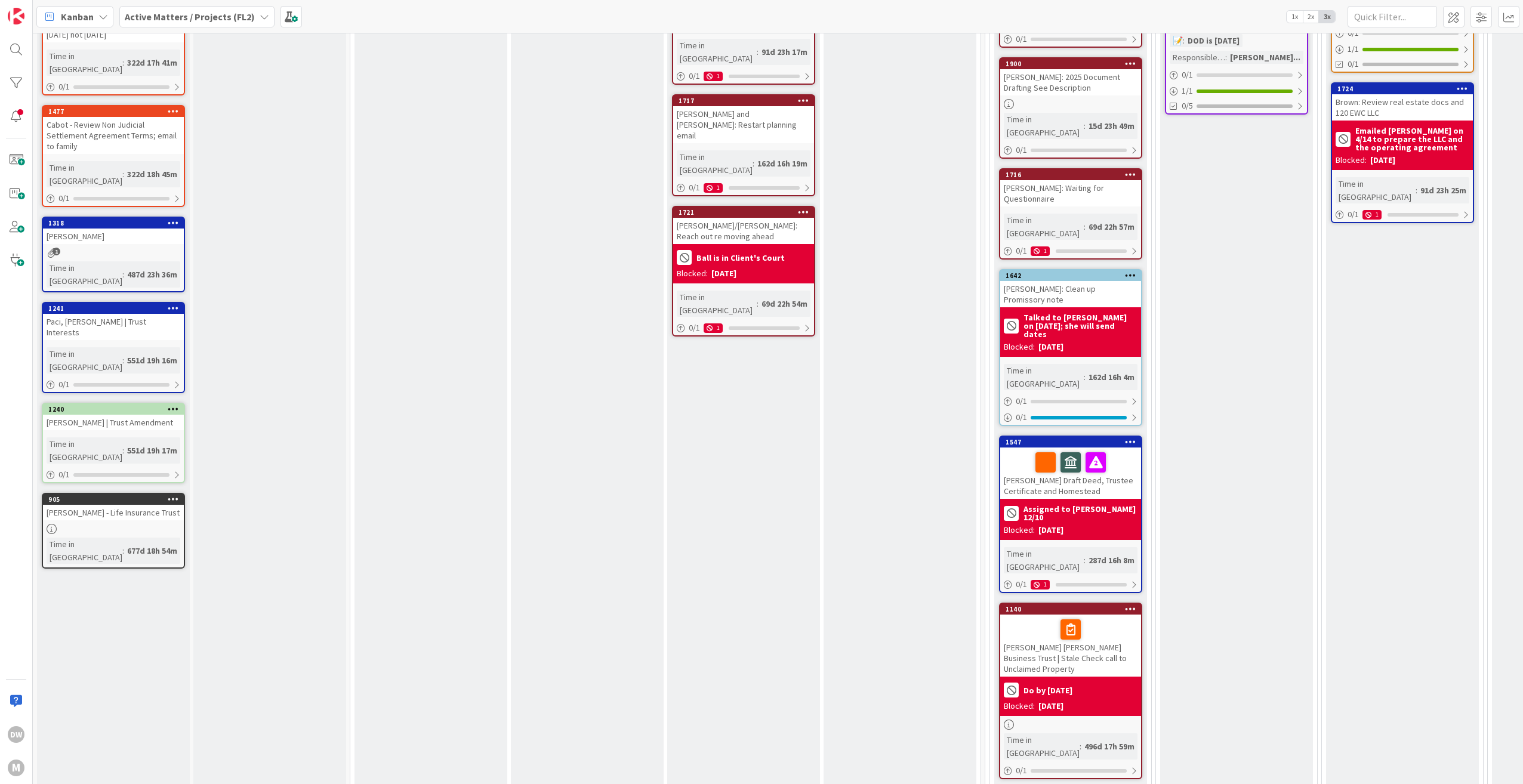
scroll to position [835, 0]
